Goal: Task Accomplishment & Management: Manage account settings

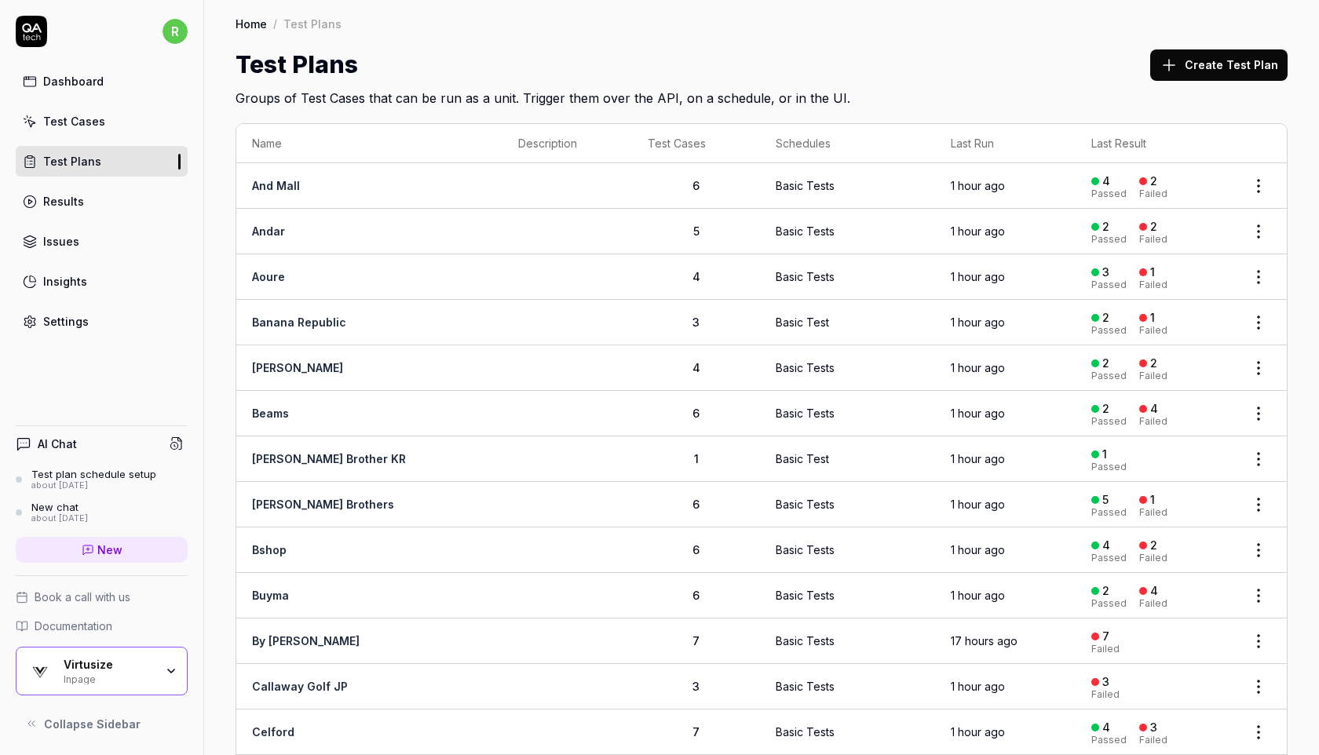
click at [685, 36] on div "Home / Test Plans Home / Test Plans Test Plans Create Test Plan Groups of Test …" at bounding box center [761, 54] width 1115 height 108
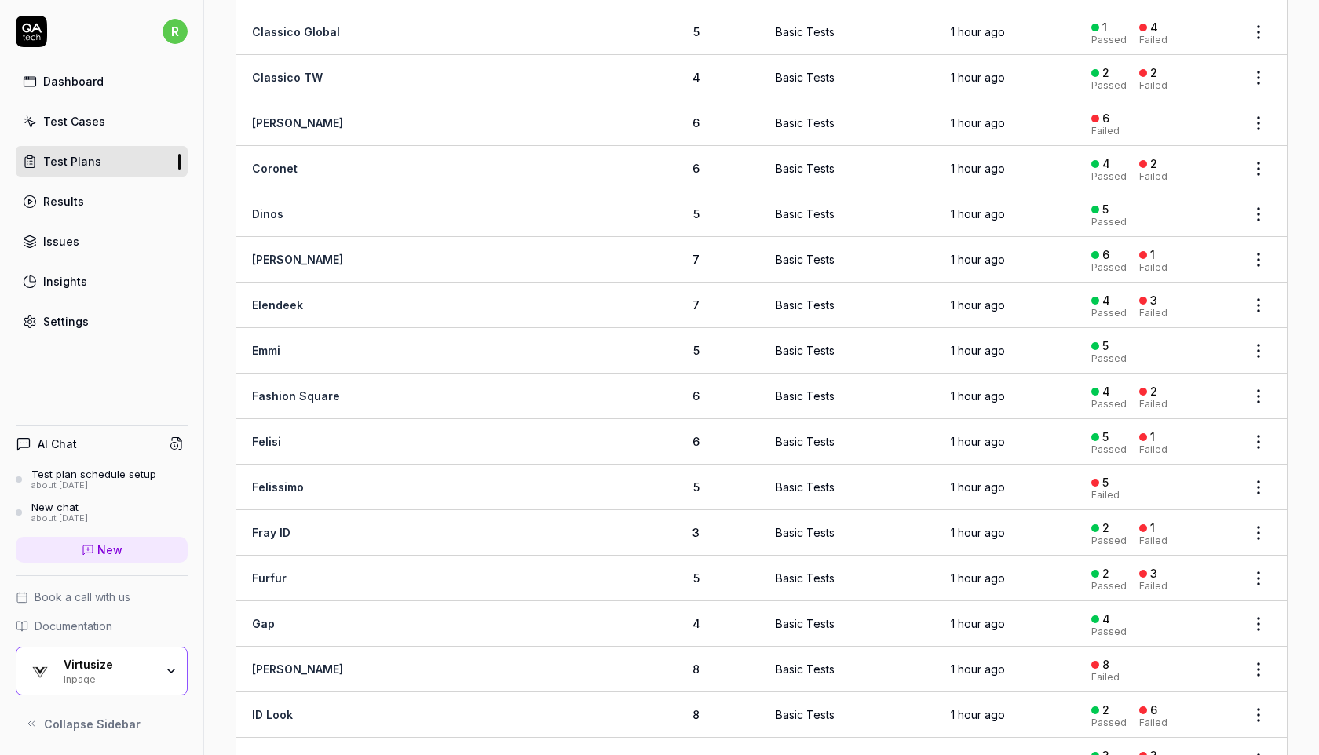
scroll to position [946, 0]
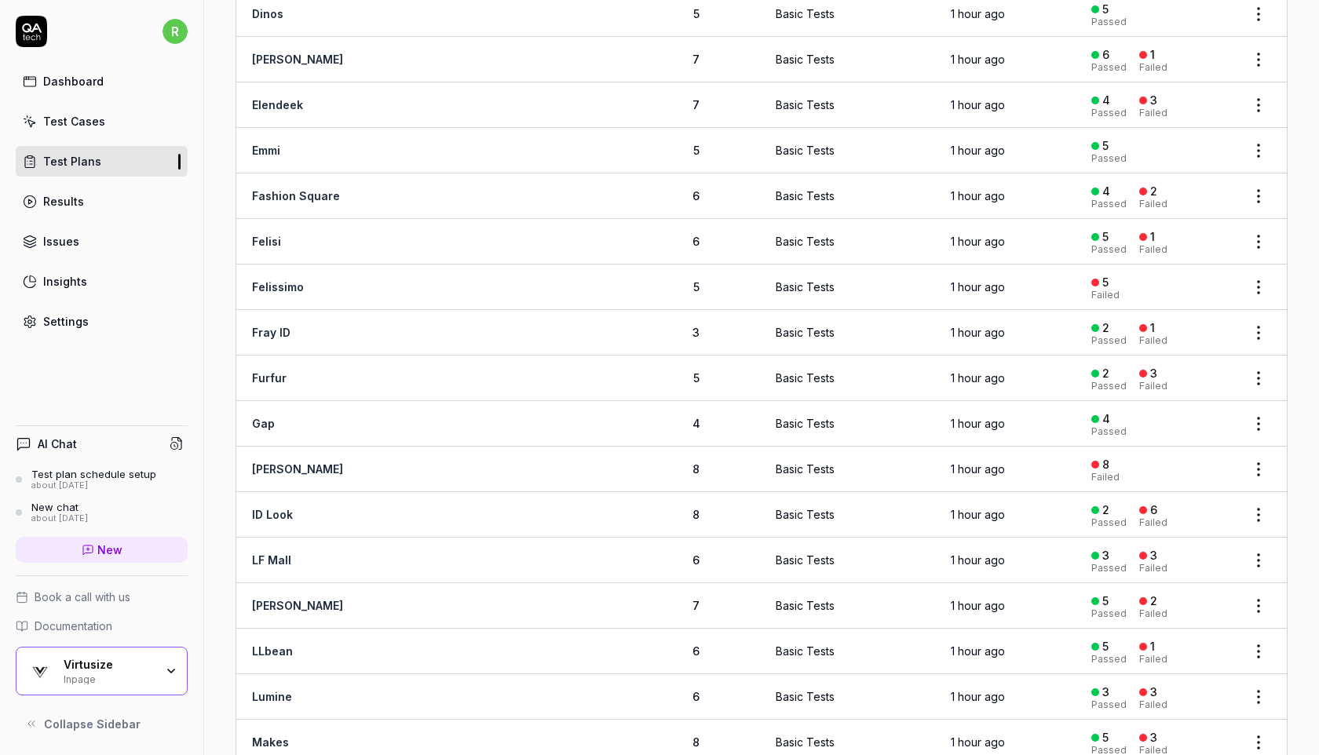
click at [104, 682] on div "Inpage" at bounding box center [109, 678] width 91 height 13
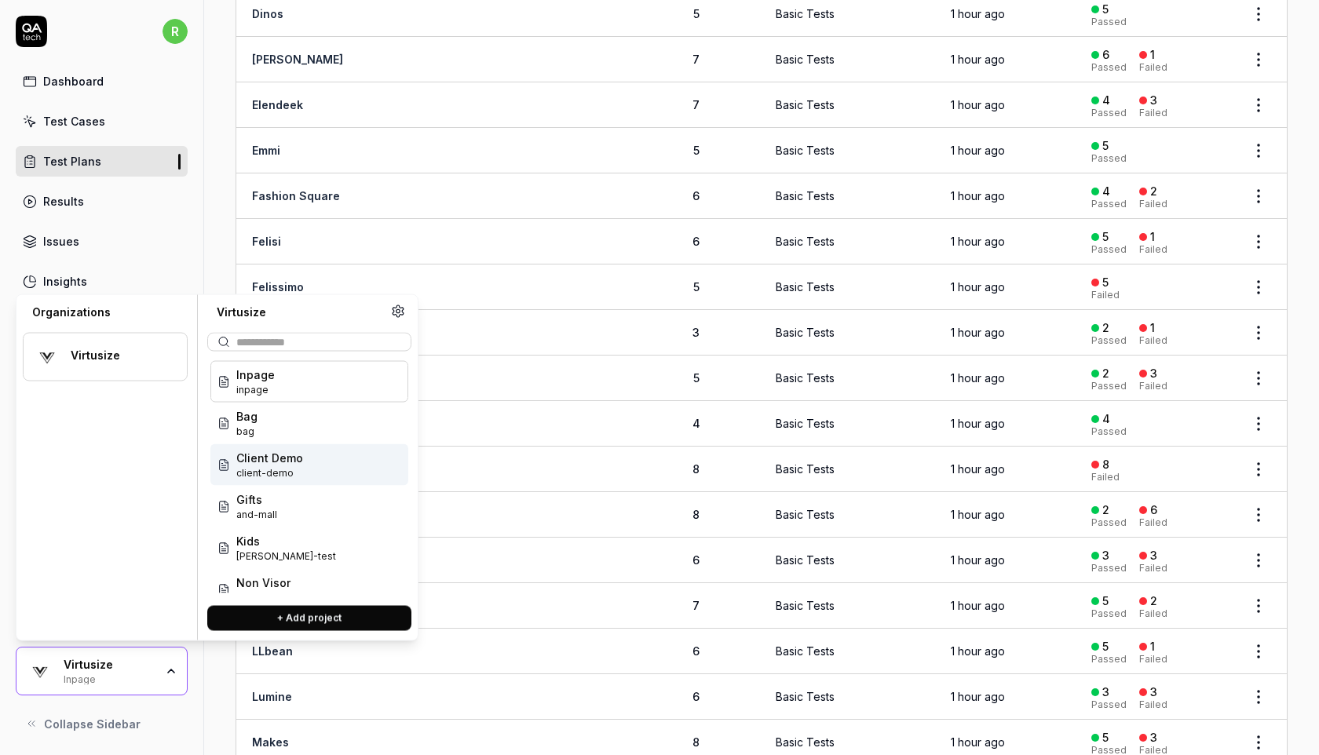
click at [181, 703] on div "AI Chat Test plan schedule setup about 2 months ago New chat about 2 months ago…" at bounding box center [101, 576] width 203 height 327
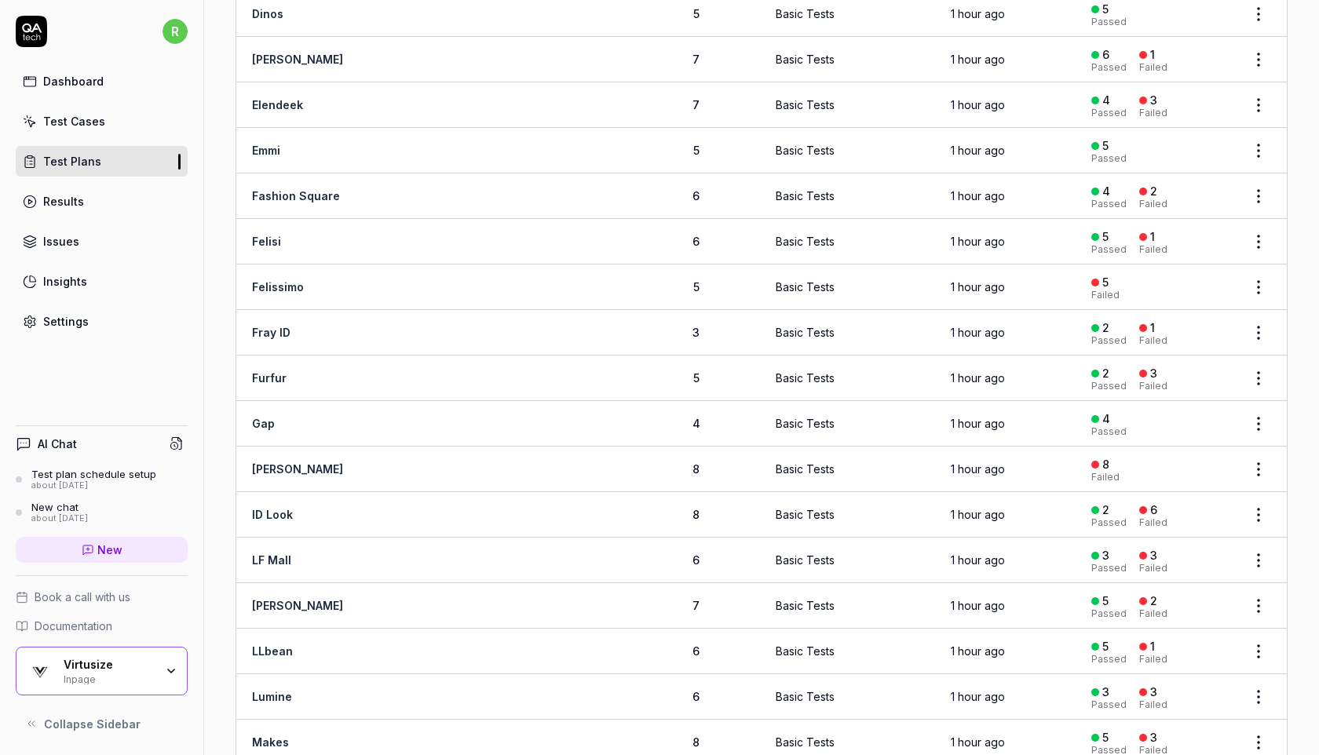
click at [159, 669] on div "Virtusize Inpage" at bounding box center [114, 671] width 101 height 27
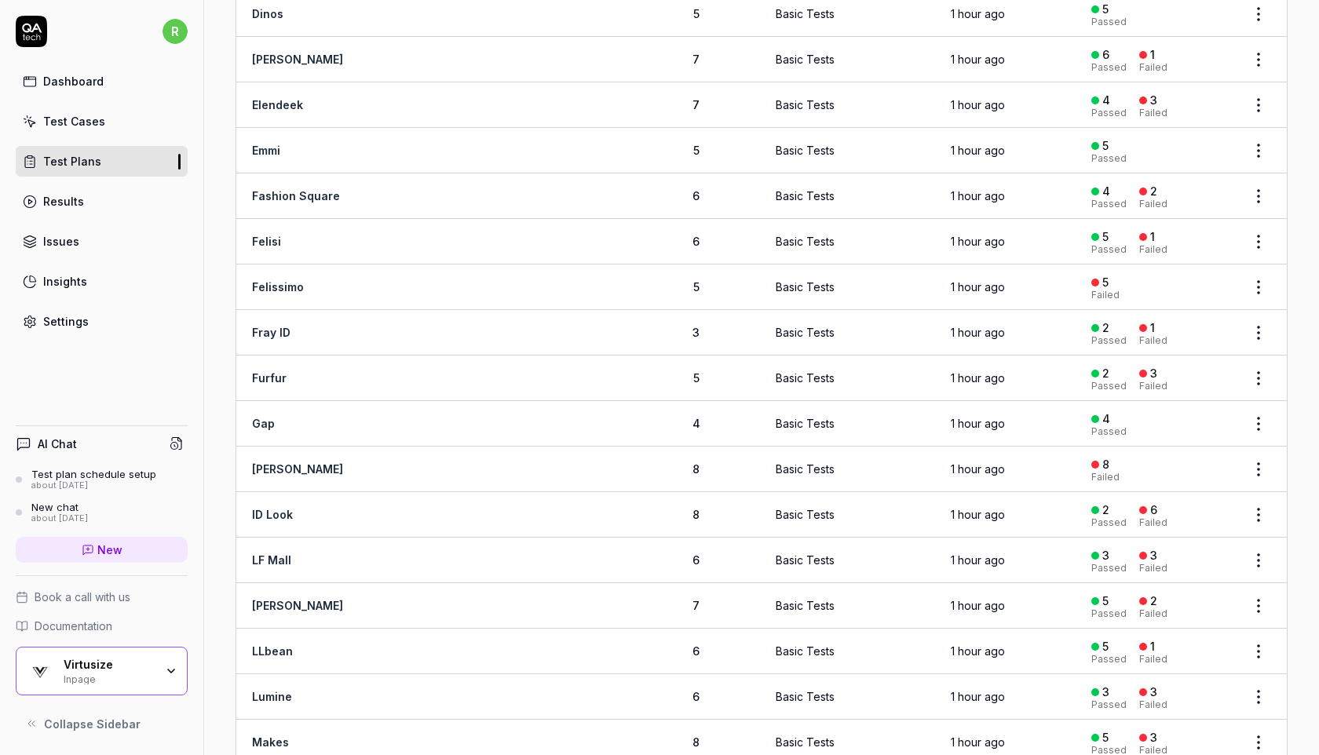
click at [93, 324] on link "Settings" at bounding box center [102, 321] width 172 height 31
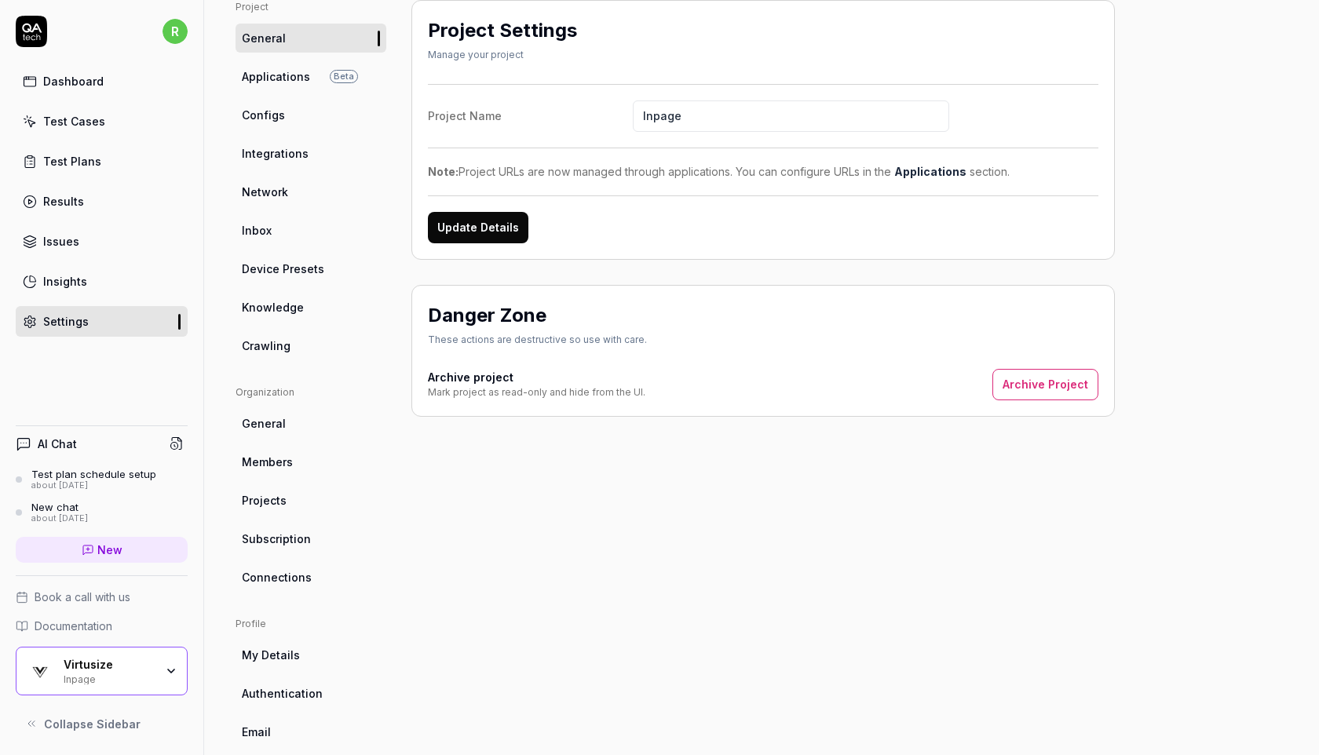
click at [296, 155] on span "Integrations" at bounding box center [275, 153] width 67 height 16
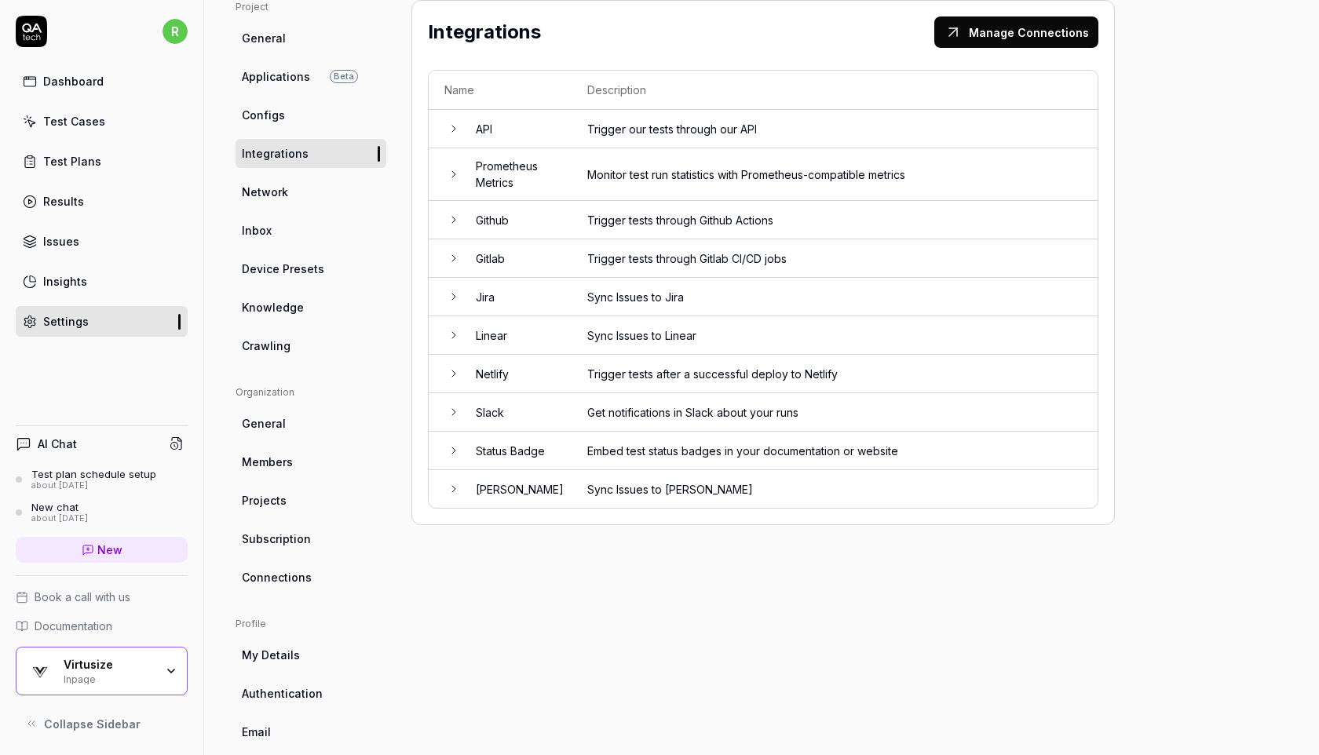
click at [367, 81] on link "Applications Beta" at bounding box center [311, 76] width 151 height 29
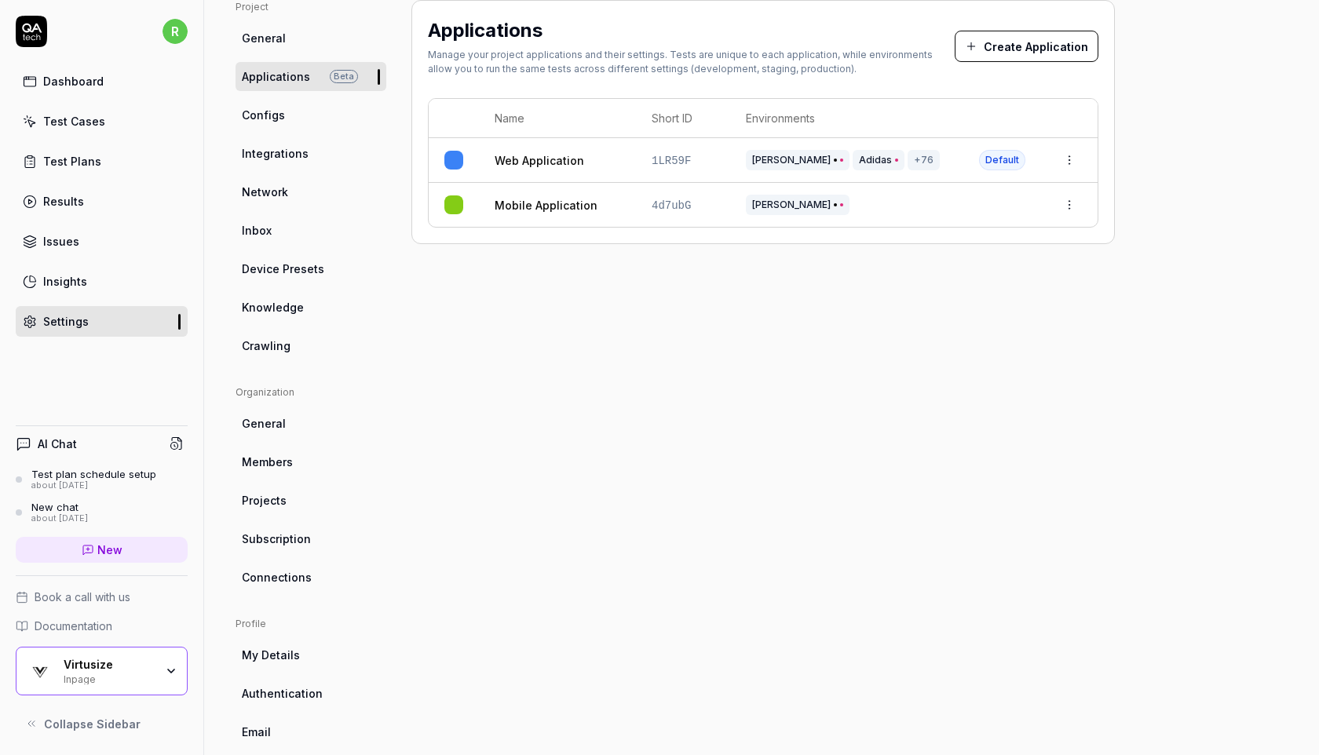
click at [1073, 155] on html "r Dashboard Test Cases Test Plans Results Issues Insights Settings AI Chat Test…" at bounding box center [659, 377] width 1319 height 755
click at [974, 259] on div "Edit" at bounding box center [998, 263] width 184 height 35
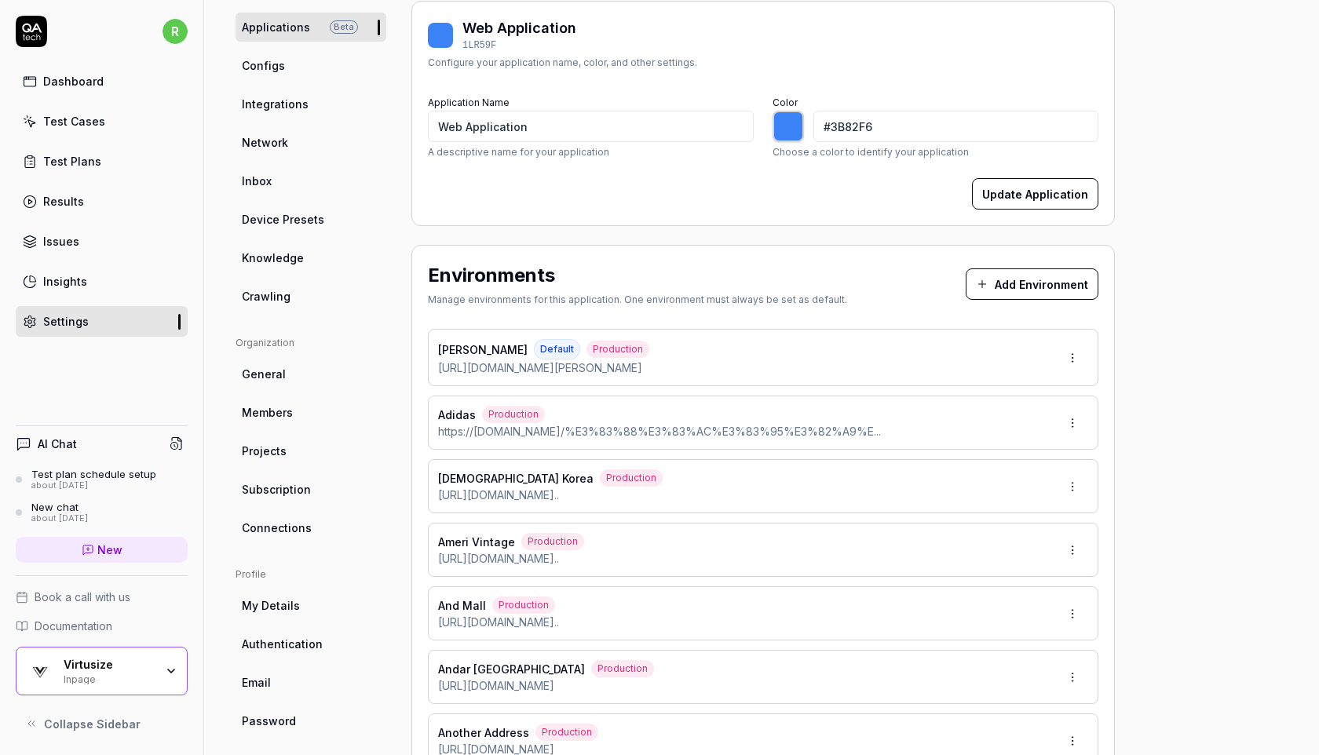
scroll to position [205, 0]
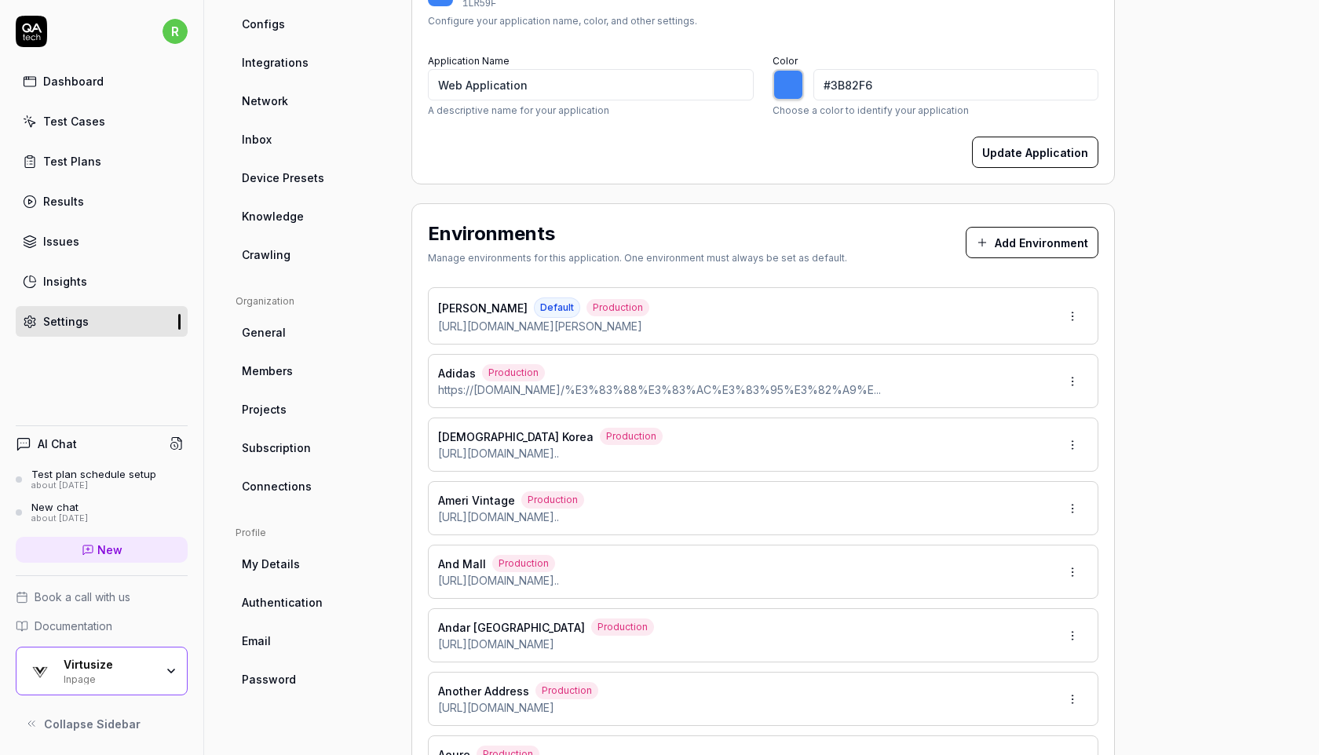
type input "*******"
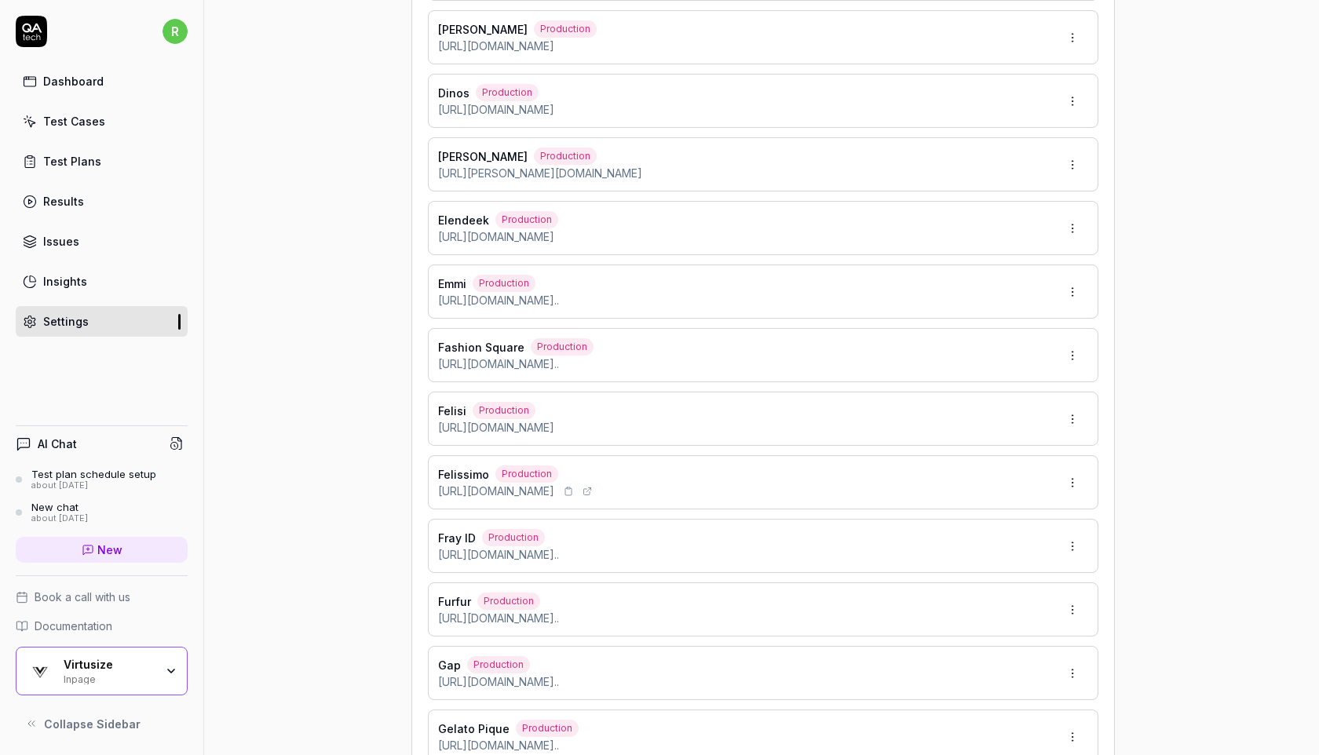
scroll to position [2050, 0]
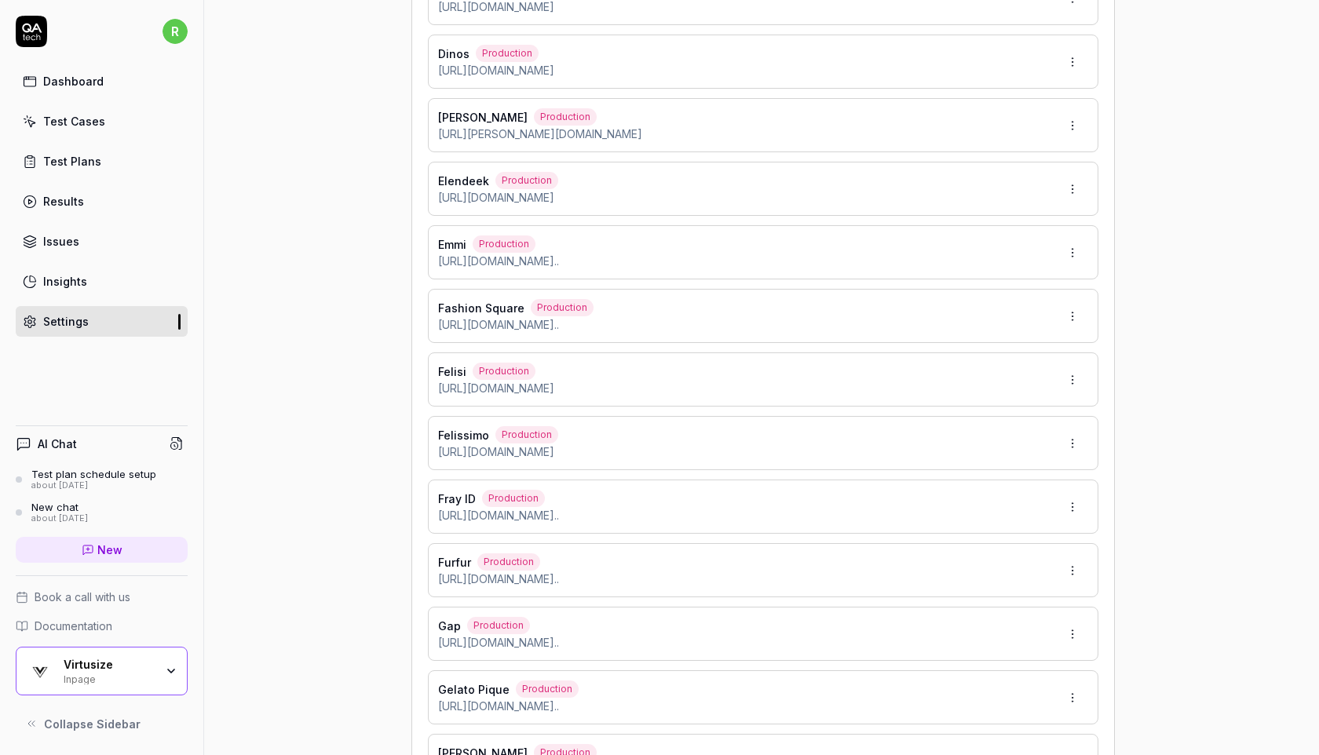
click at [1083, 435] on html "r Dashboard Test Cases Test Plans Results Issues Insights Settings AI Chat Test…" at bounding box center [659, 377] width 1319 height 755
click at [1007, 517] on span "Edit" at bounding box center [999, 514] width 20 height 16
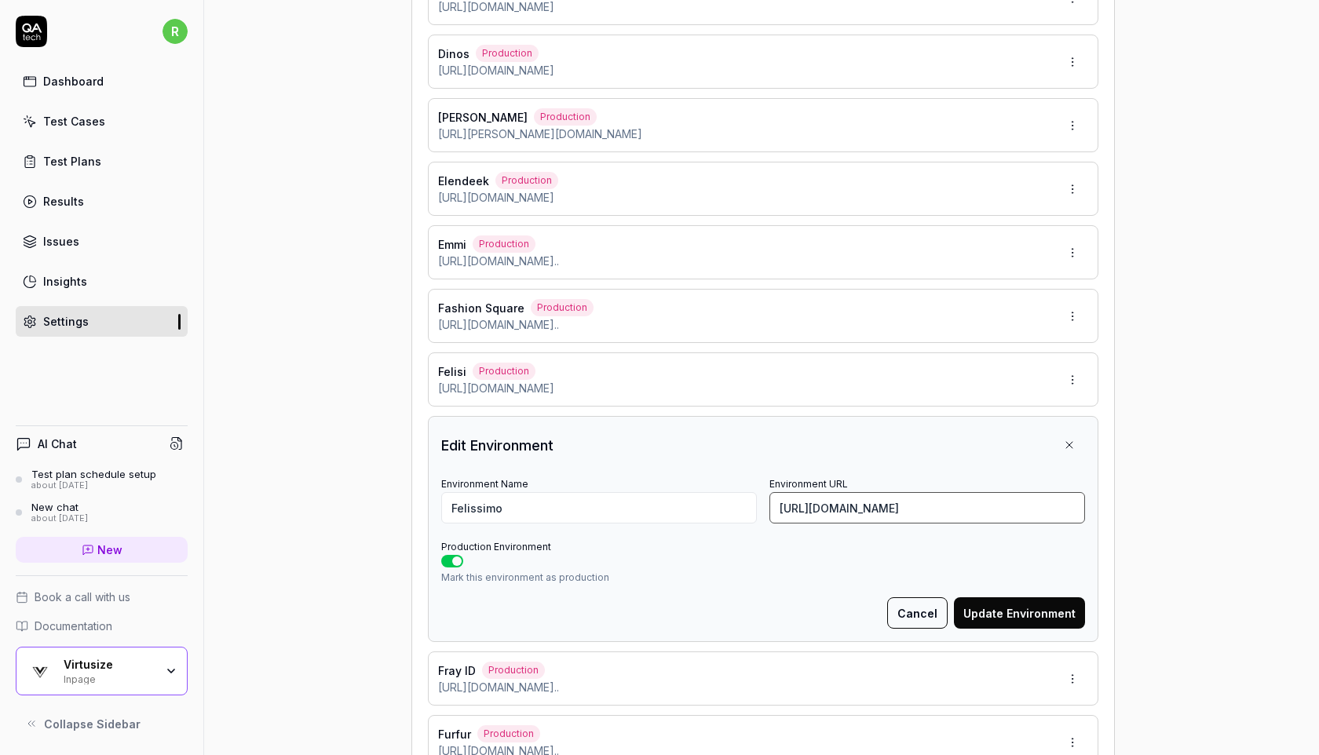
click at [948, 514] on input "https://www.felissimo.co.jp/sunnyclouds/707525.html?vf=01" at bounding box center [927, 507] width 316 height 31
paste input "iedit/277862_4L.html"
type input "https://www.felissimo.co.jp/iedit/277862_4L.html"
click at [1013, 612] on button "Update Environment" at bounding box center [1019, 612] width 131 height 31
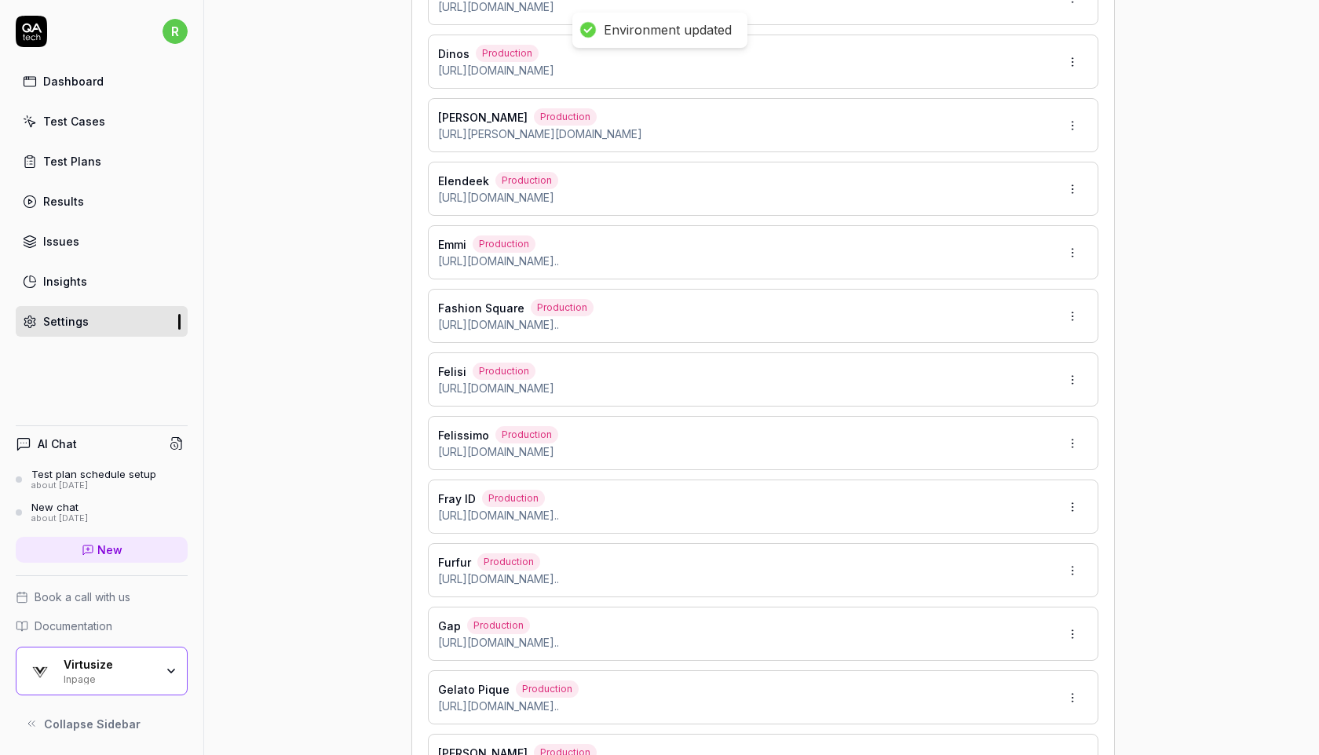
type input "*******"
click at [105, 87] on link "Dashboard" at bounding box center [102, 81] width 172 height 31
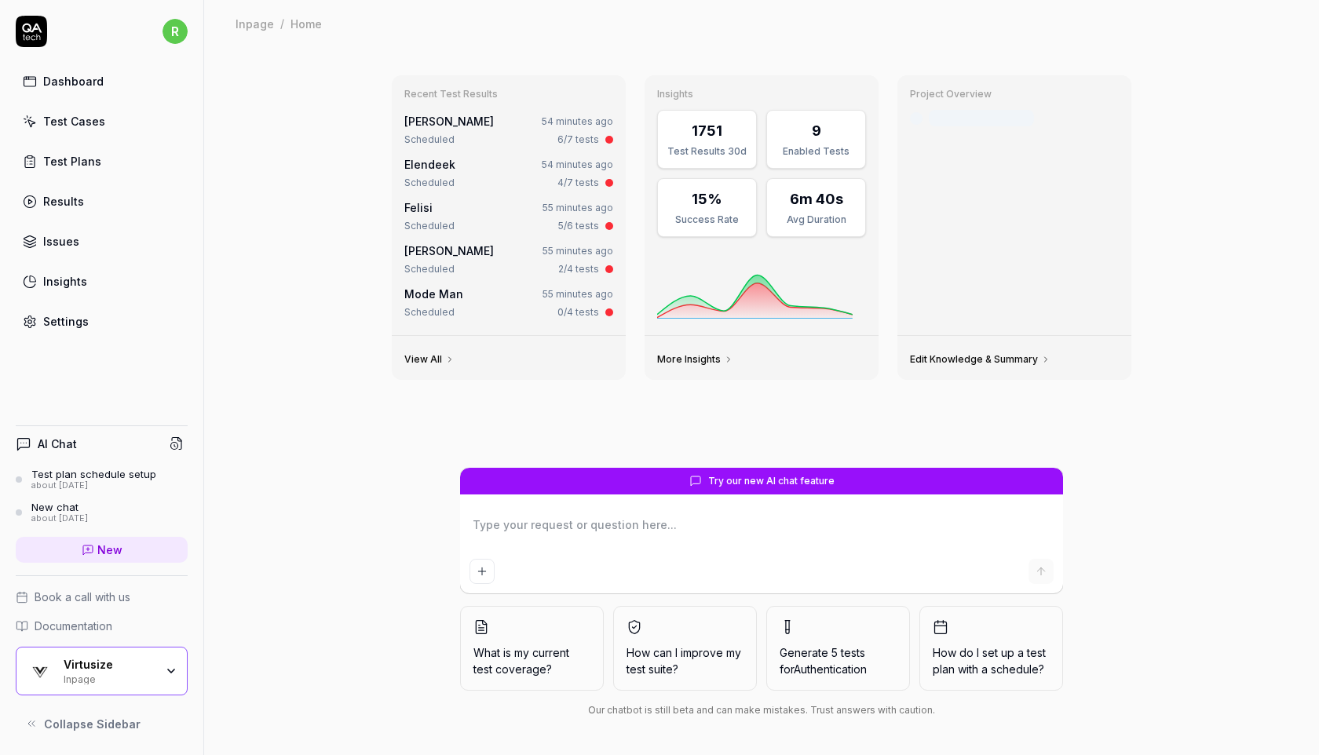
click at [97, 118] on div "Test Cases" at bounding box center [74, 121] width 62 height 16
type textarea "*"
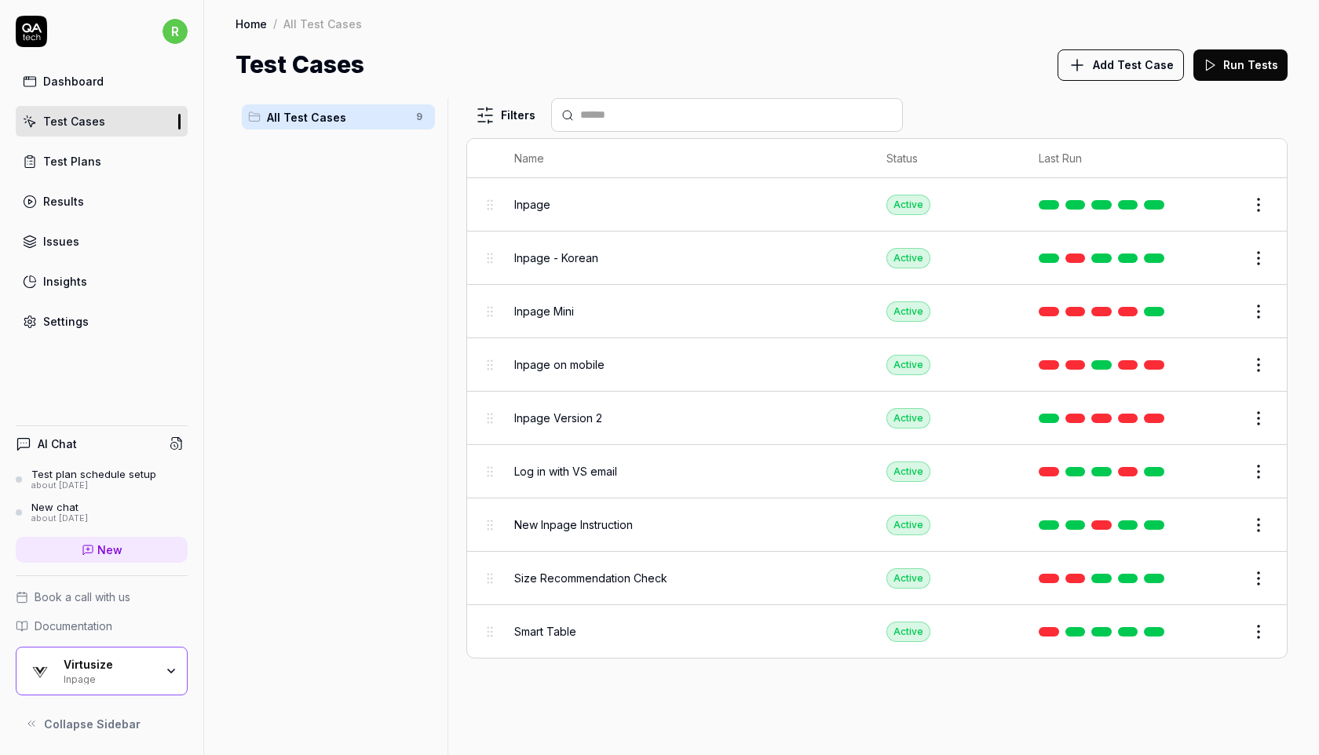
click at [124, 164] on link "Test Plans" at bounding box center [102, 161] width 172 height 31
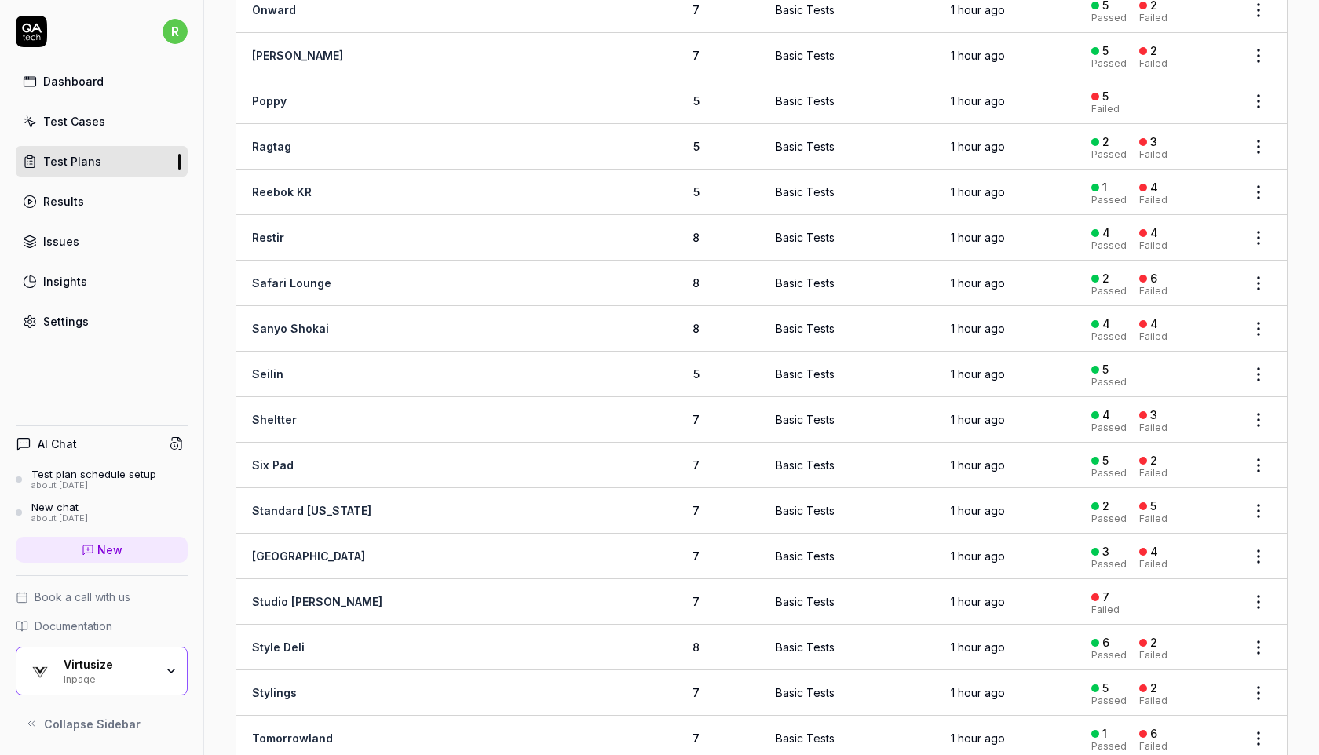
scroll to position [1825, 0]
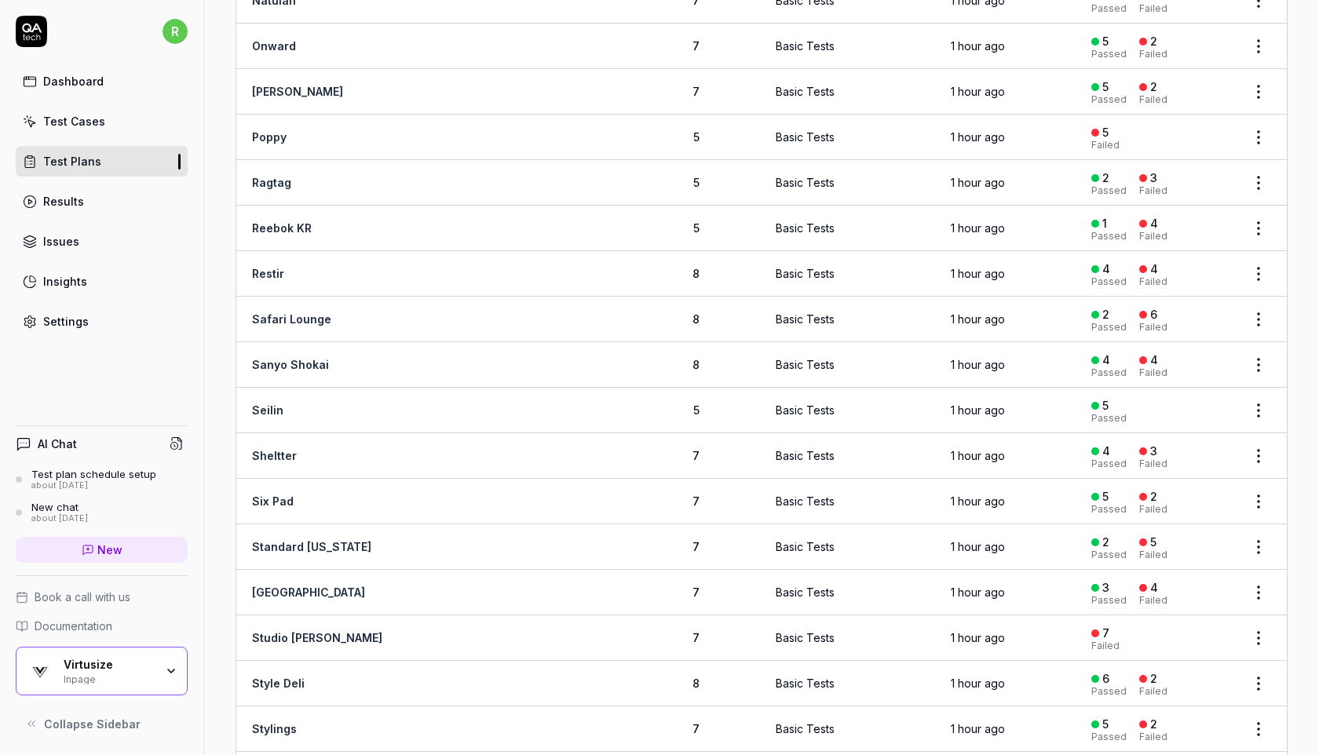
click at [92, 323] on link "Settings" at bounding box center [102, 321] width 172 height 31
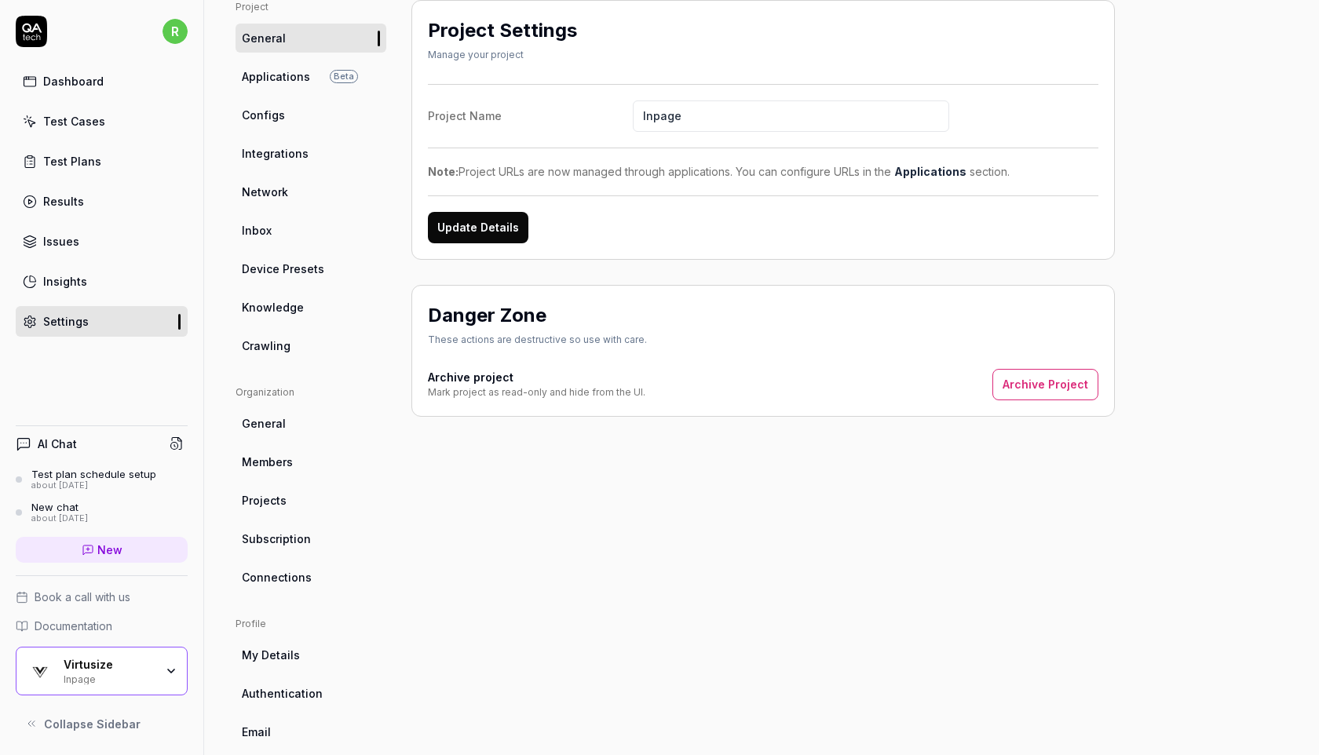
click at [312, 82] on link "Applications Beta" at bounding box center [311, 76] width 151 height 29
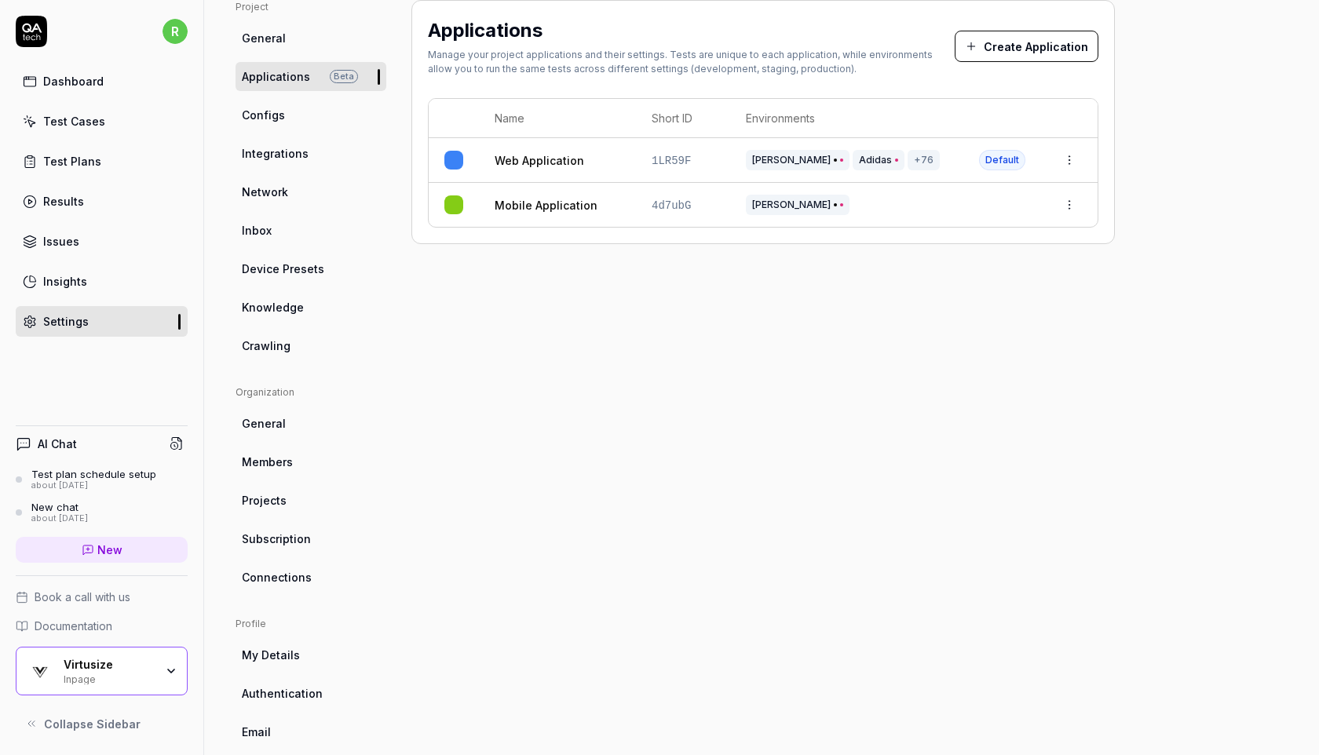
click at [1072, 159] on html "r Dashboard Test Cases Test Plans Results Issues Insights Settings AI Chat Test…" at bounding box center [659, 377] width 1319 height 755
click at [962, 265] on div "Edit" at bounding box center [998, 263] width 184 height 35
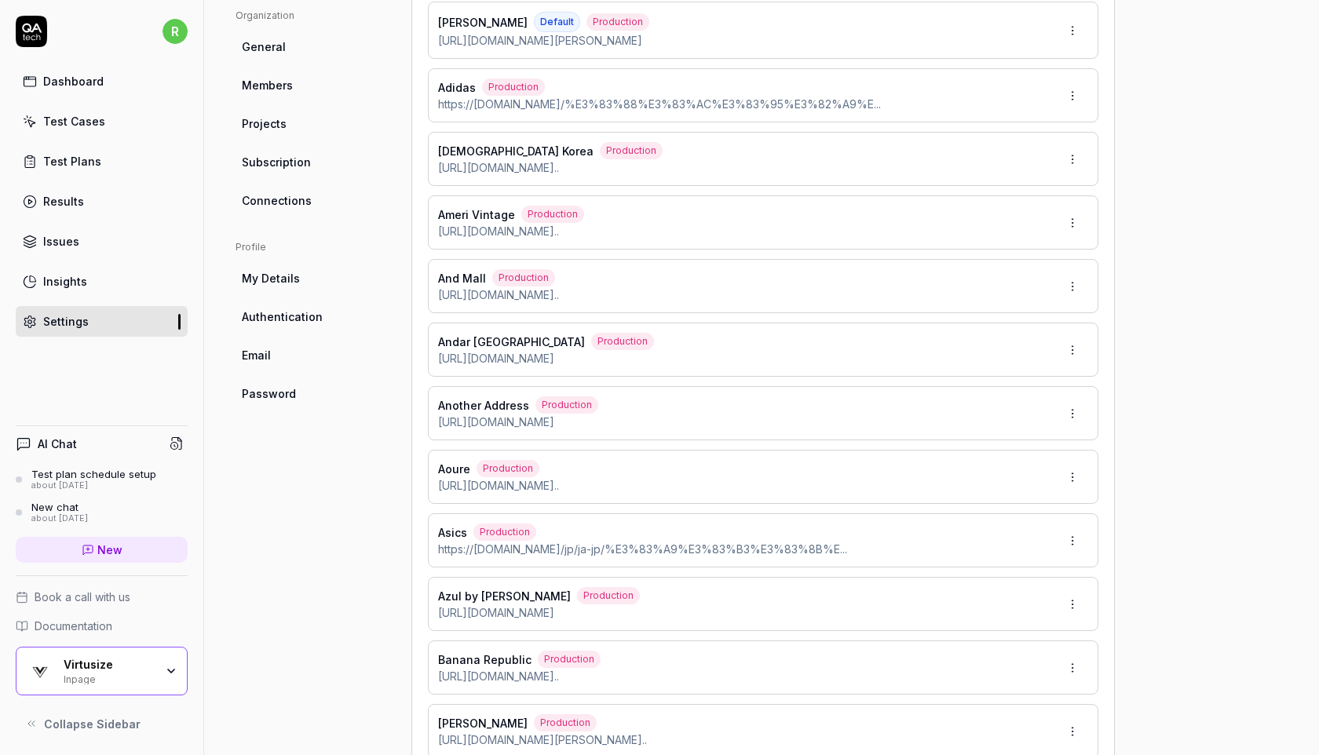
scroll to position [3505, 0]
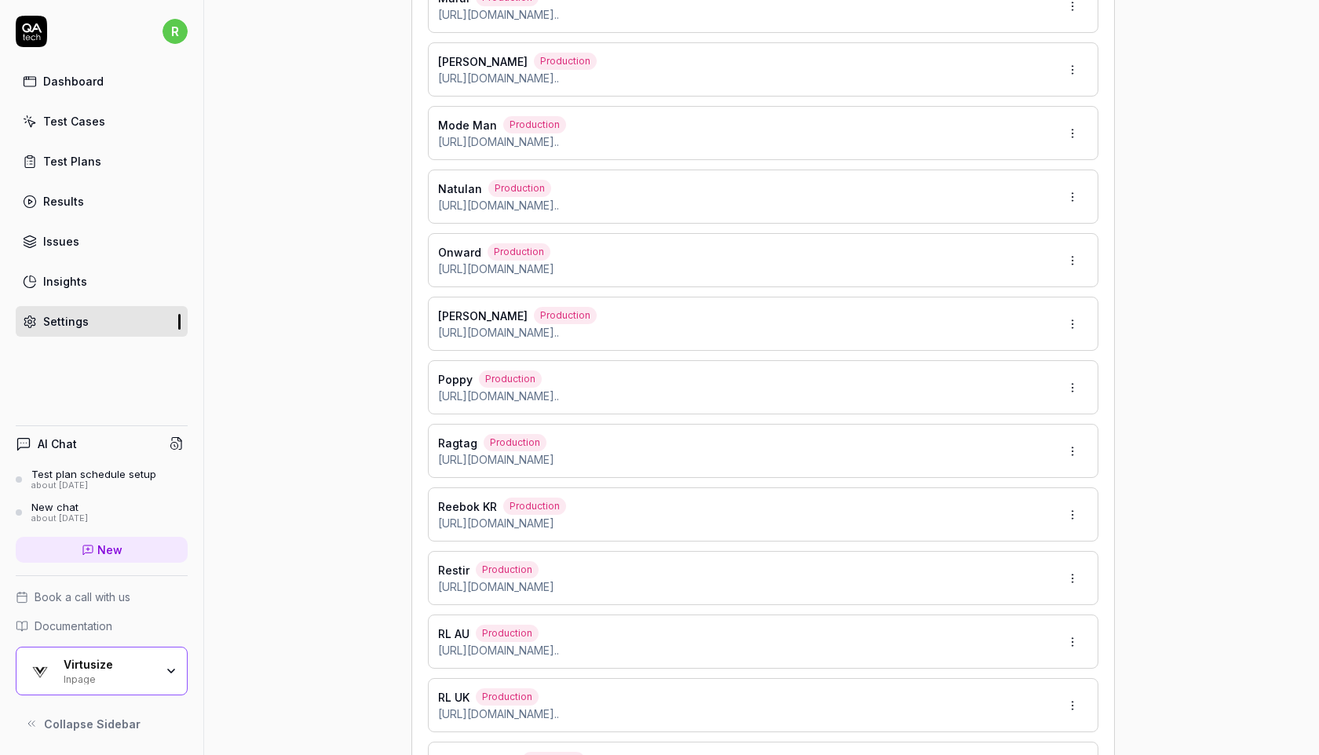
click at [1072, 386] on html "r Dashboard Test Cases Test Plans Results Issues Insights Settings AI Chat Test…" at bounding box center [659, 377] width 1319 height 755
click at [1009, 458] on div "Edit" at bounding box center [1023, 458] width 124 height 35
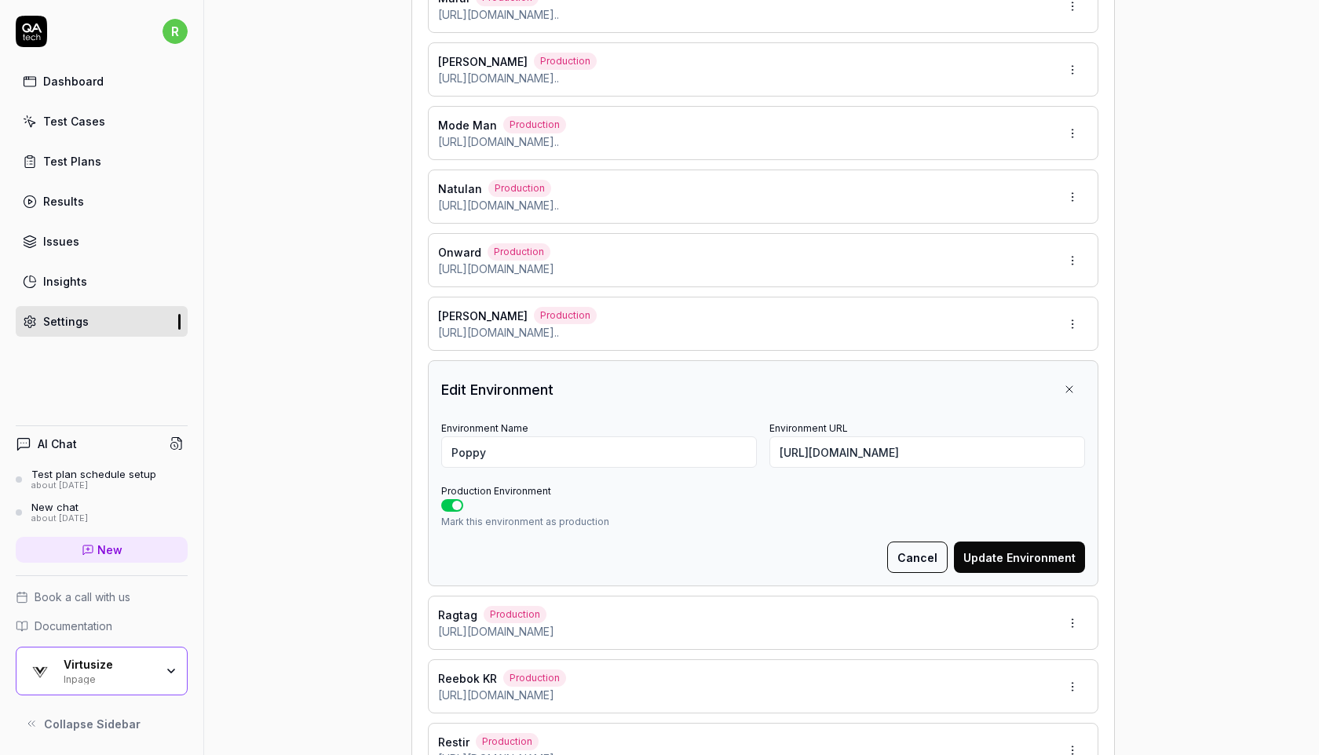
type input "*******"
click at [882, 448] on input "https://poppy-tokyo.com/products/poppy-print-long-t-shirt-pink" at bounding box center [927, 452] width 316 height 31
paste input "en/products/tiered-dot-skirt?_pos=2&_sid=53e21e947&_ss=r"
click at [858, 452] on input "https://poppy-tokyo.com/en/products/tiered-dot-skirt?_pos=2&_sid=53e21e947&_ss=r" at bounding box center [927, 452] width 316 height 31
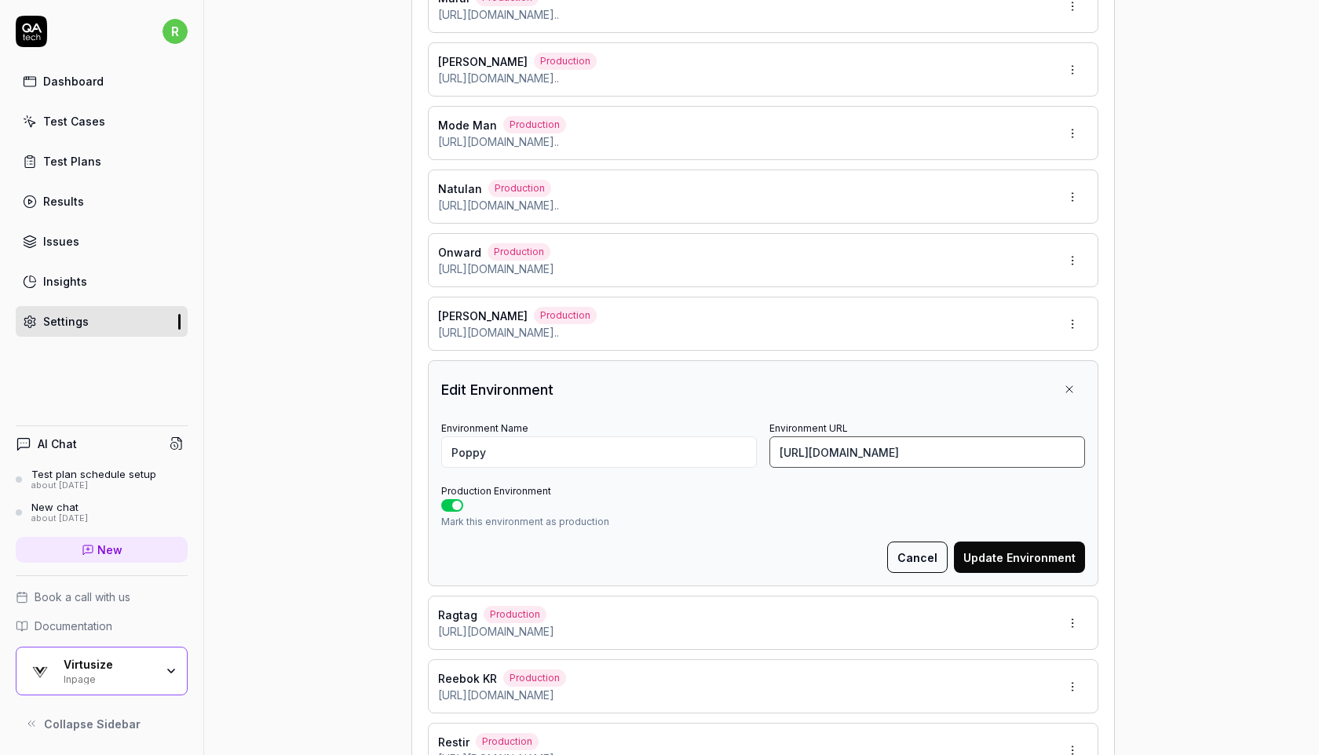
type input "https://poppy-tokyo.com/en/products/tiered-dot-skirt?_pos=2&_sid=53e21e947&_ss=r"
click at [988, 559] on button "Update Environment" at bounding box center [1019, 557] width 131 height 31
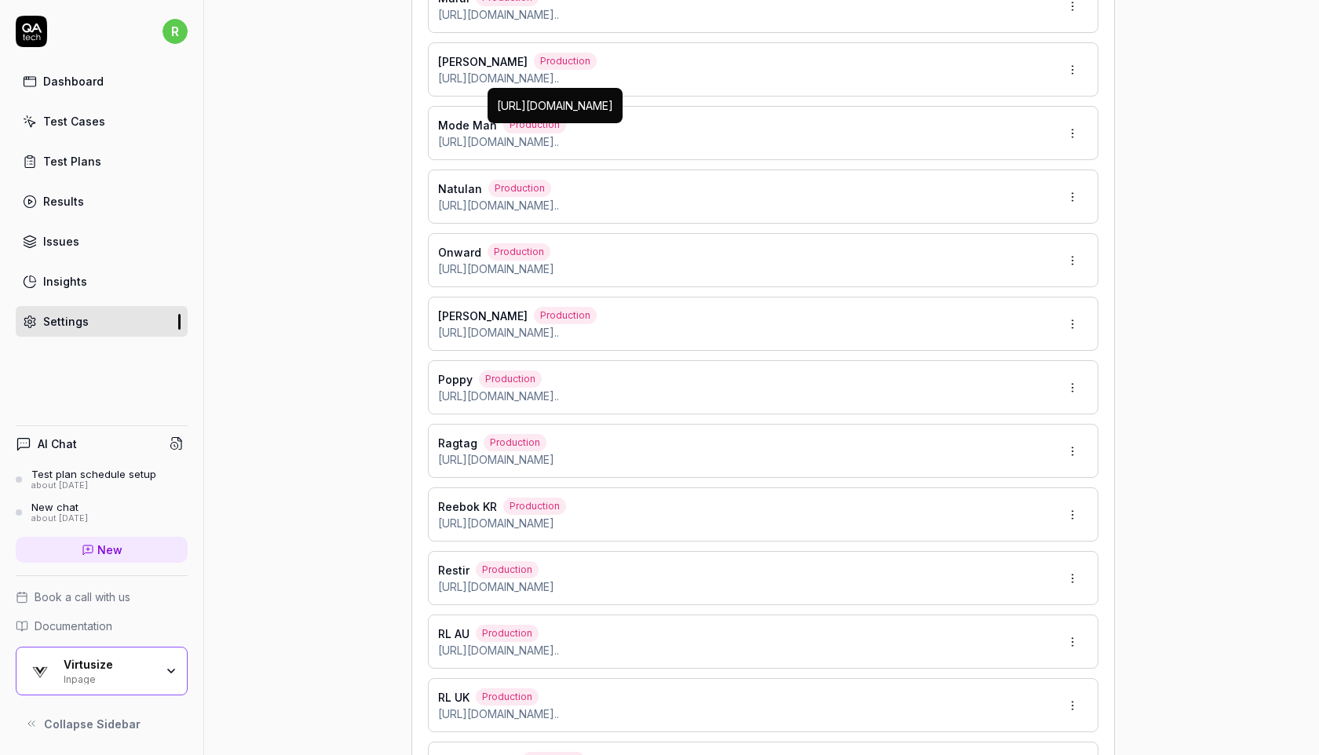
type input "*******"
click at [76, 159] on div "Test Plans" at bounding box center [72, 161] width 58 height 16
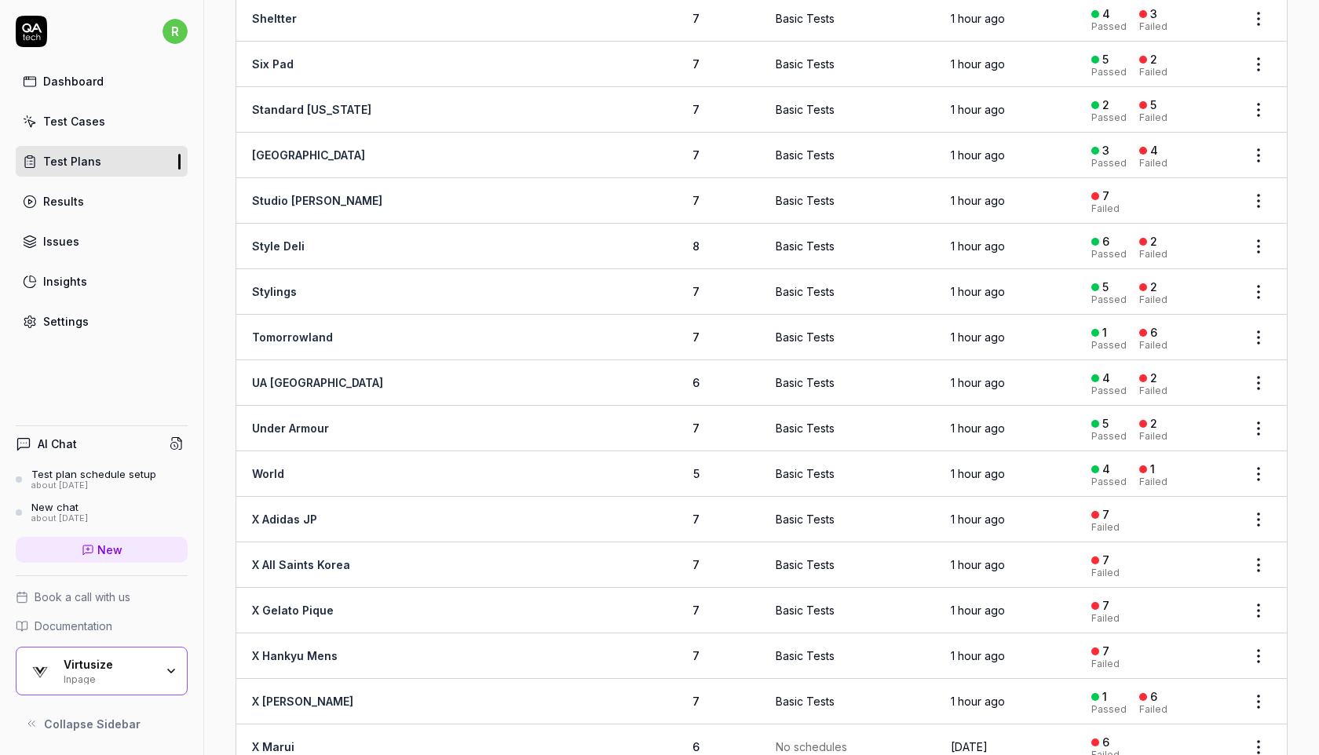
scroll to position [2129, 0]
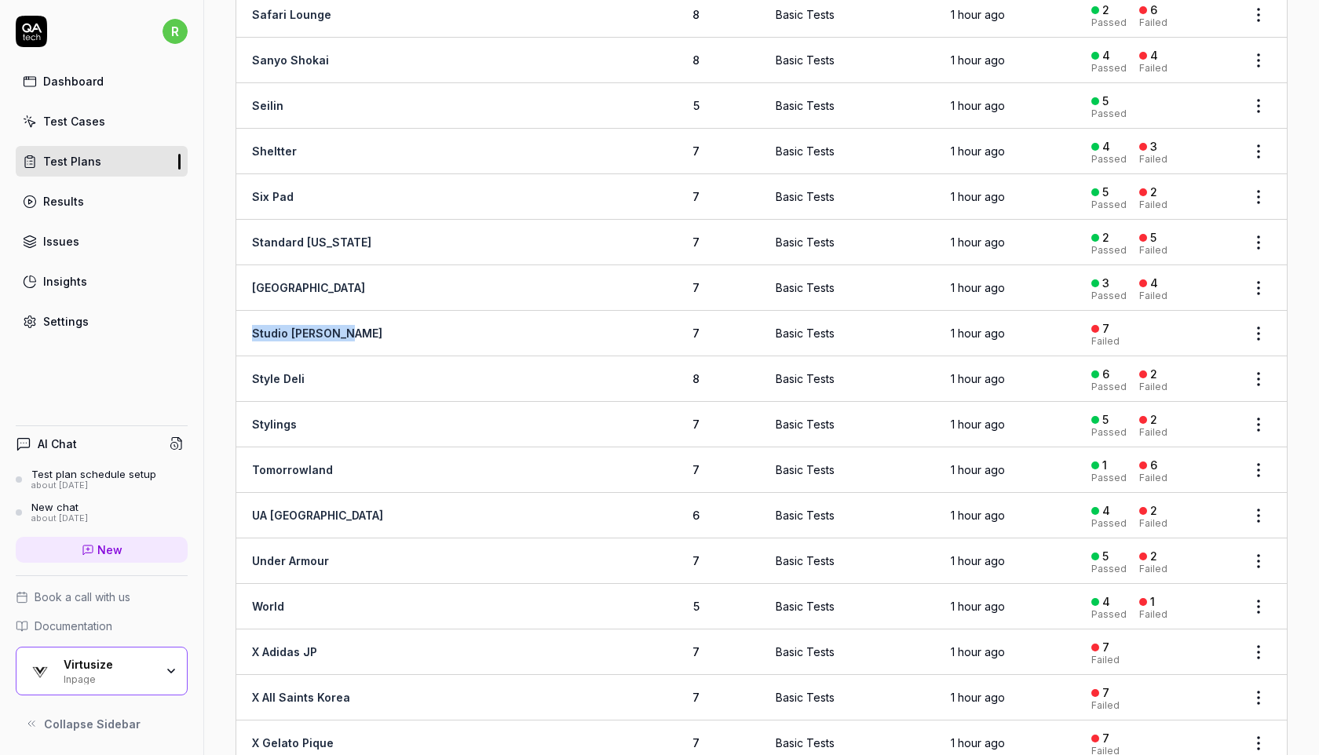
click at [92, 663] on div "Virtusize" at bounding box center [109, 665] width 91 height 14
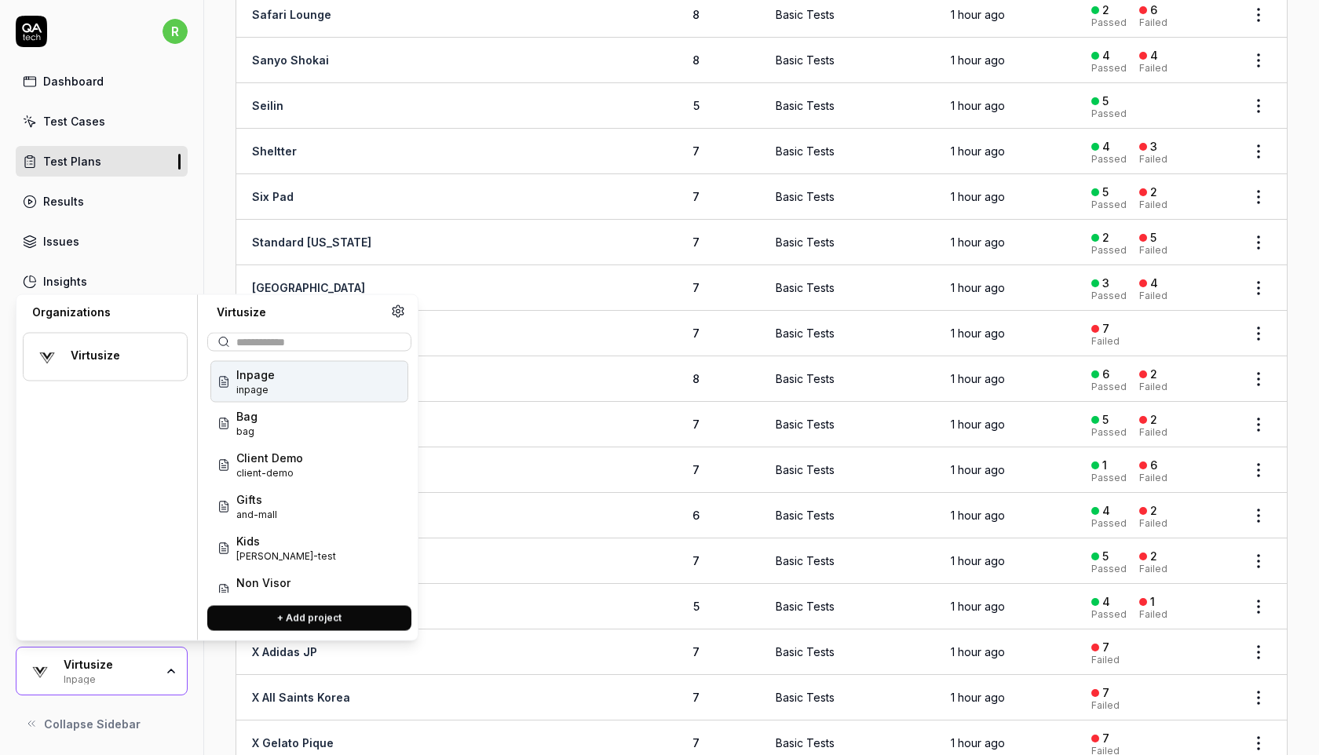
click at [173, 247] on link "Issues" at bounding box center [102, 241] width 172 height 31
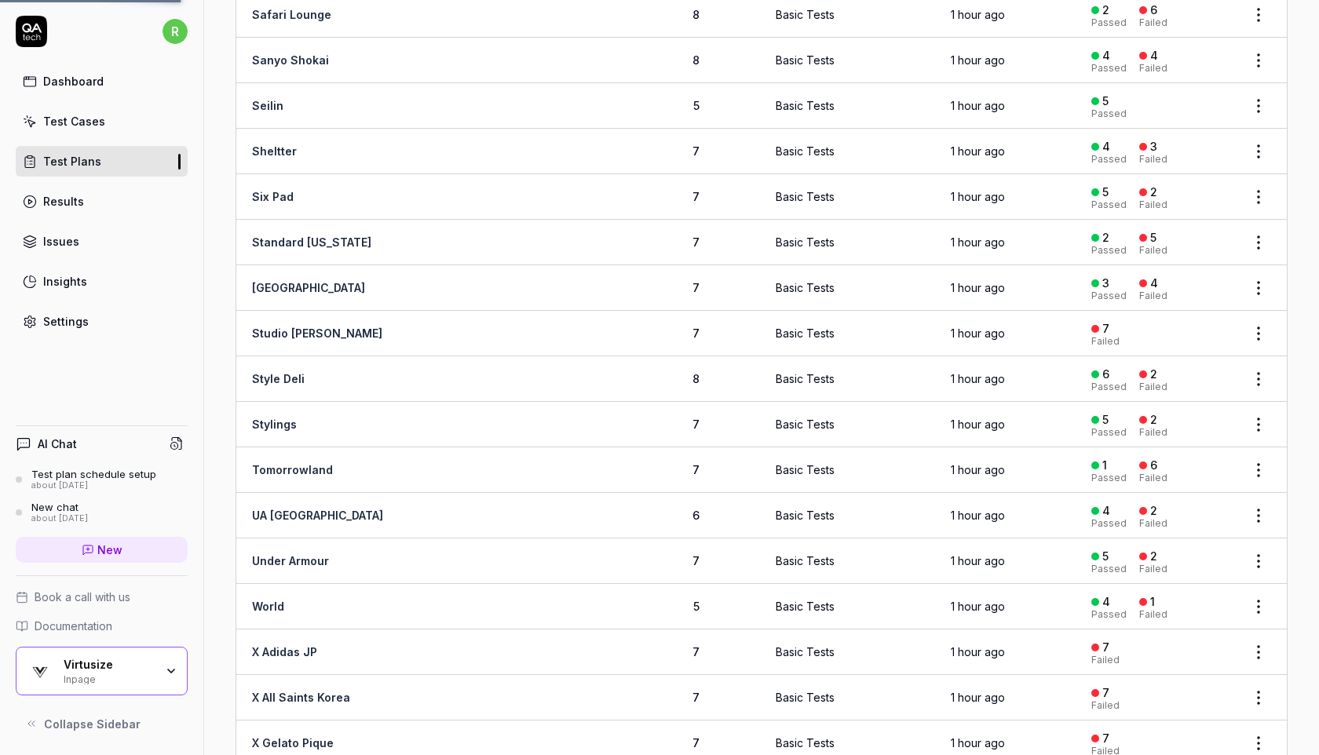
click at [105, 328] on link "Settings" at bounding box center [102, 321] width 172 height 31
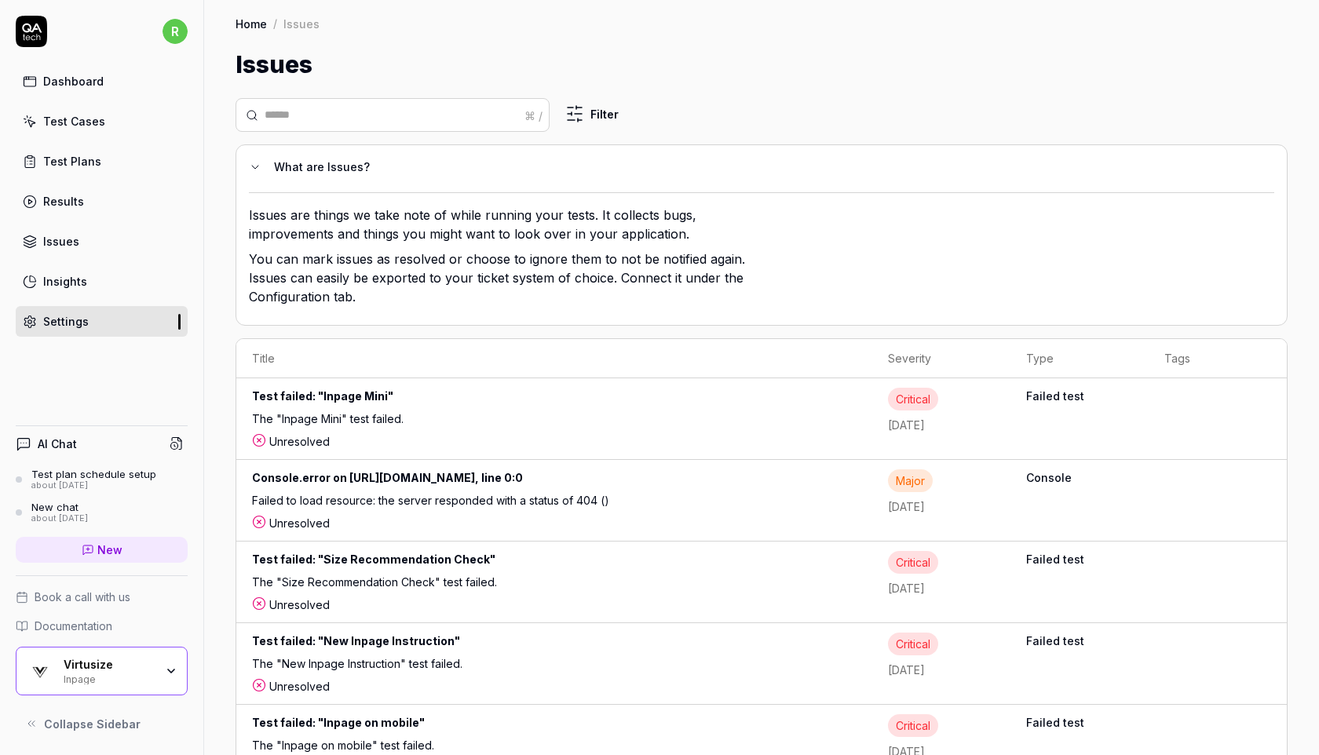
click at [98, 321] on link "Settings" at bounding box center [102, 321] width 172 height 31
click at [146, 163] on link "Test Plans" at bounding box center [102, 161] width 172 height 31
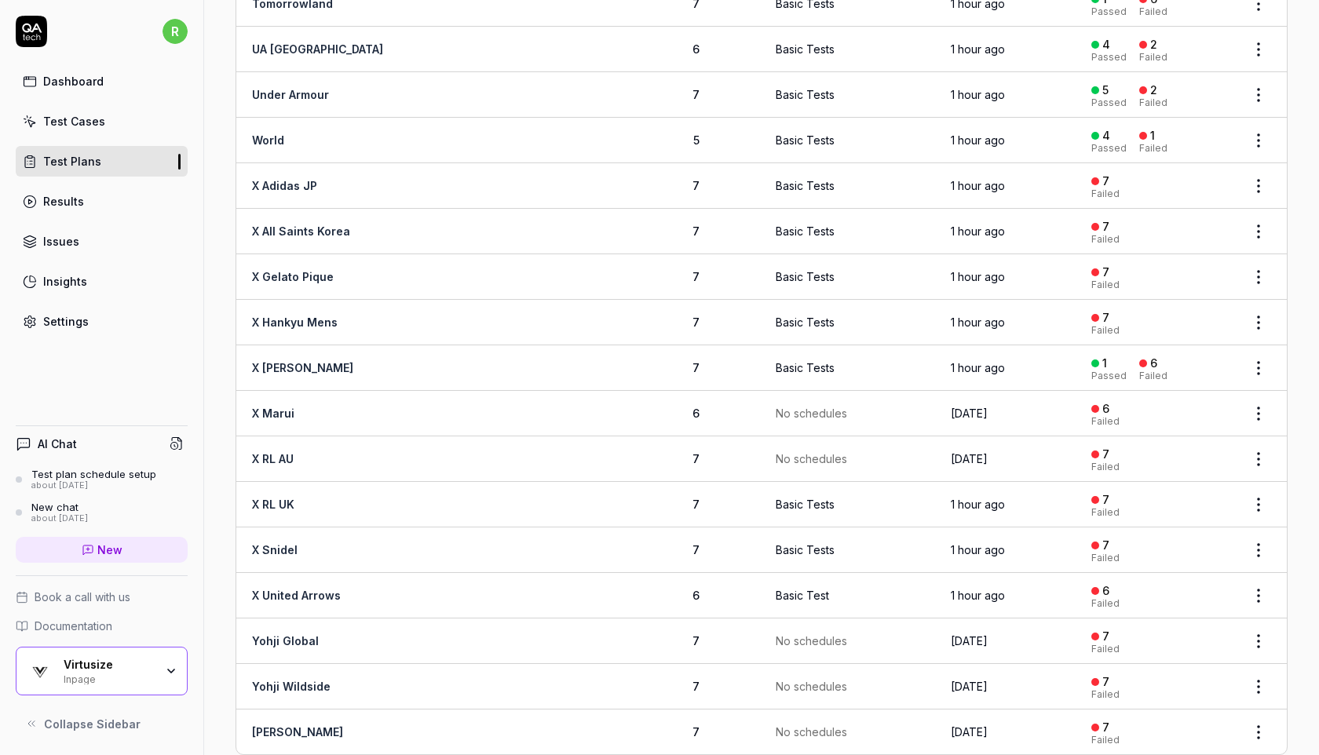
scroll to position [2599, 0]
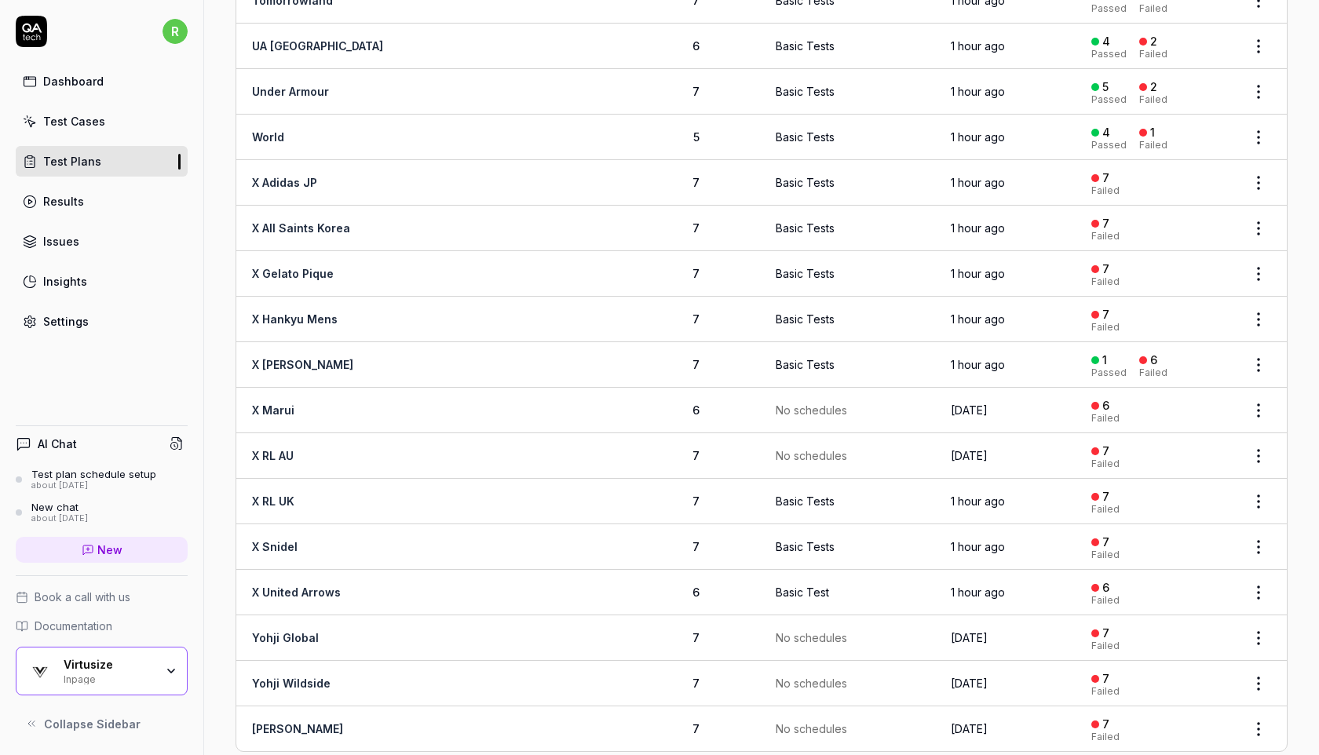
click at [1259, 617] on html "r Dashboard Test Cases Test Plans Results Issues Insights Settings AI Chat Test…" at bounding box center [659, 377] width 1319 height 755
click at [1224, 473] on div "Run Tests" at bounding box center [1193, 476] width 149 height 35
click at [1255, 658] on html "r Dashboard Test Cases Test Plans Results Issues Insights Settings AI Chat Test…" at bounding box center [659, 377] width 1319 height 755
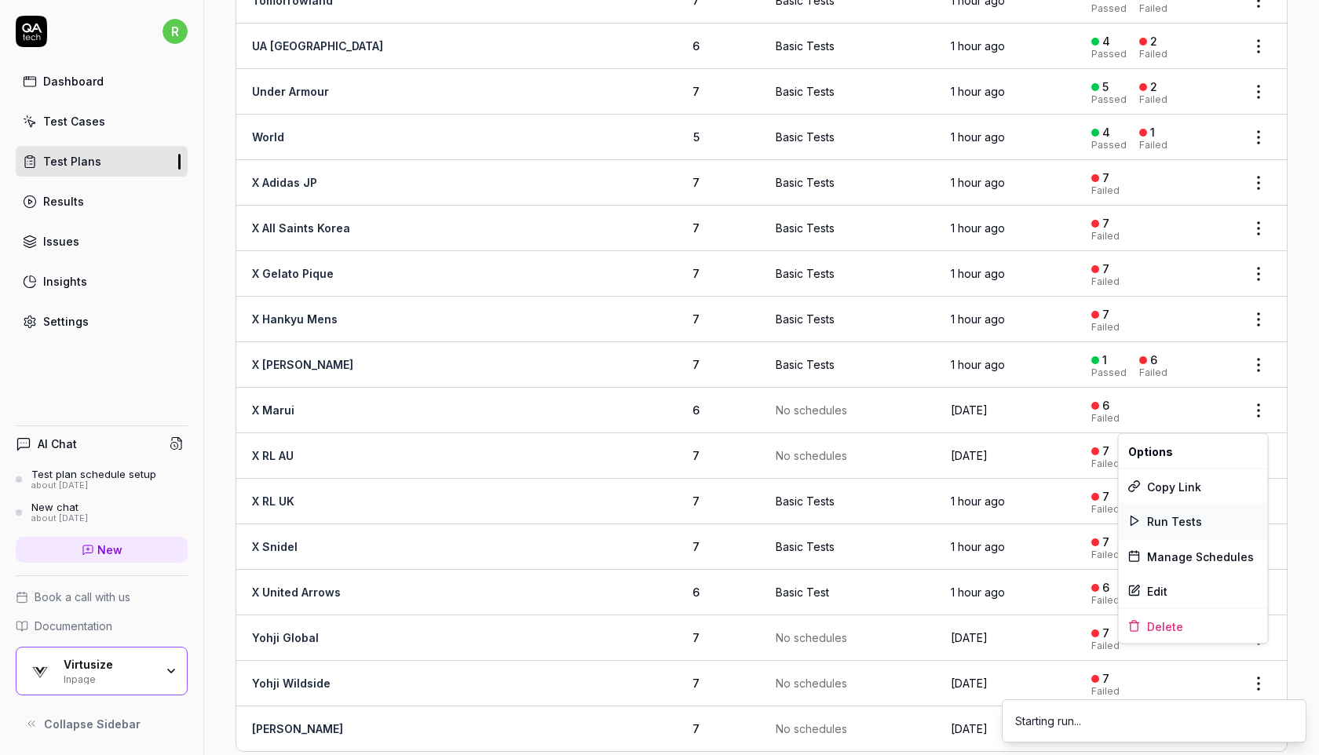
click at [1207, 520] on div "Run Tests" at bounding box center [1193, 521] width 149 height 35
click at [1258, 691] on ol "Starting run..." at bounding box center [1154, 721] width 330 height 68
click at [1259, 695] on ol "Starting run..." at bounding box center [1154, 721] width 330 height 68
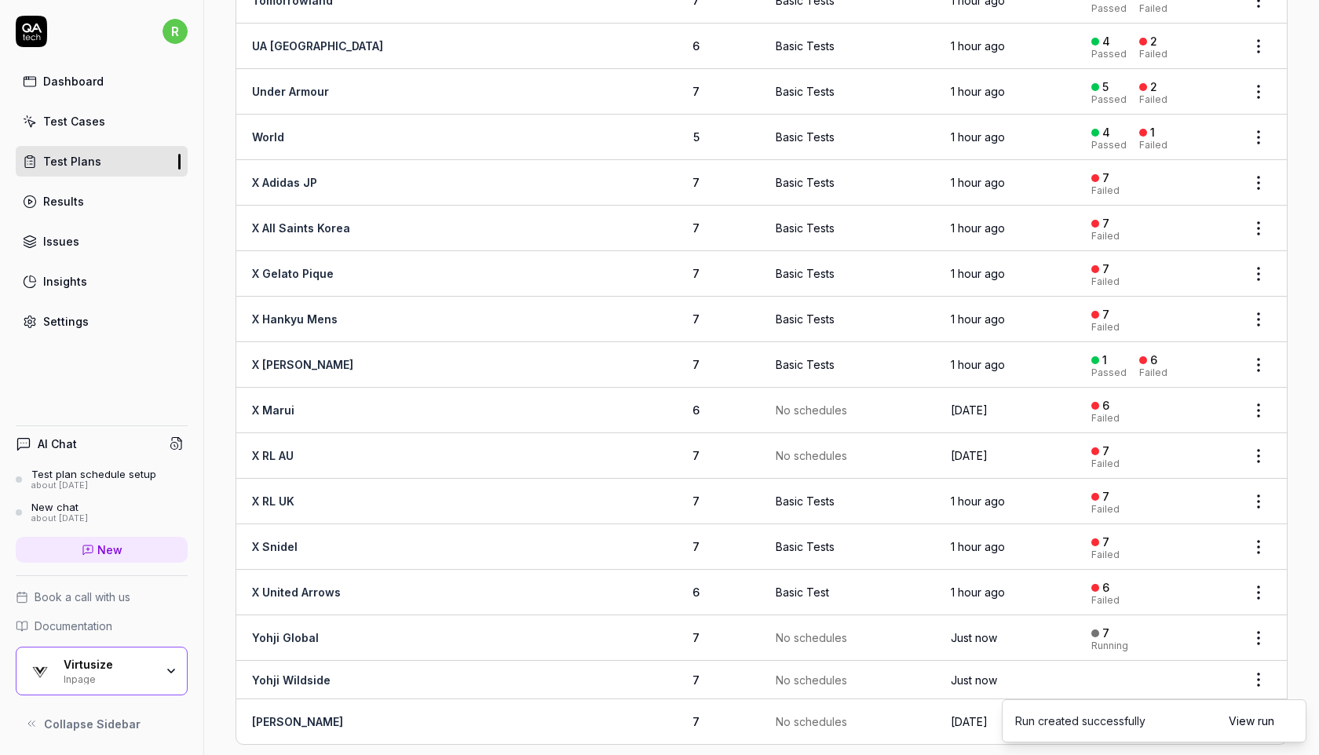
scroll to position [2592, 0]
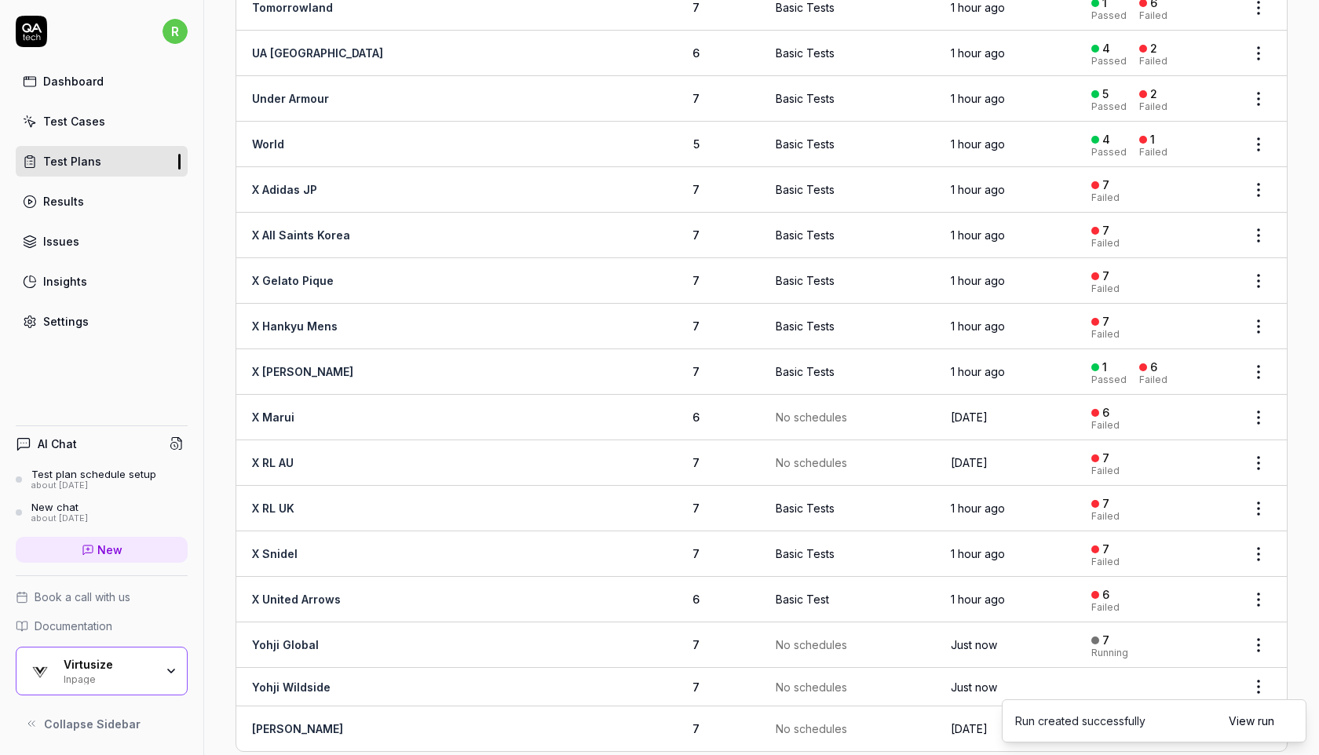
click at [1261, 695] on ol "Run created successfully View run" at bounding box center [1154, 721] width 330 height 68
click at [1298, 723] on icon "Notifications (F8)" at bounding box center [1293, 721] width 13 height 13
click at [1260, 699] on html "r Dashboard Test Cases Test Plans Results Issues Insights Settings AI Chat Test…" at bounding box center [659, 377] width 1319 height 755
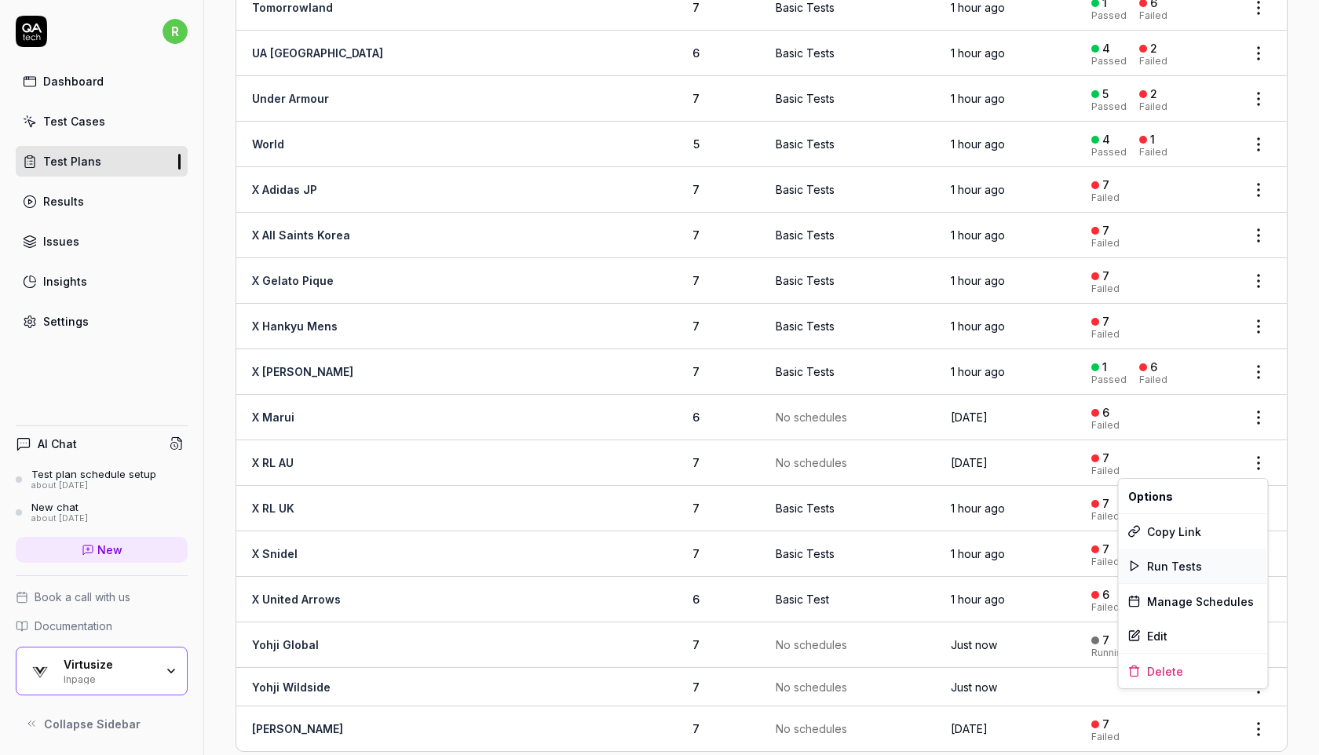
click at [1188, 563] on span "Run Tests" at bounding box center [1174, 566] width 55 height 16
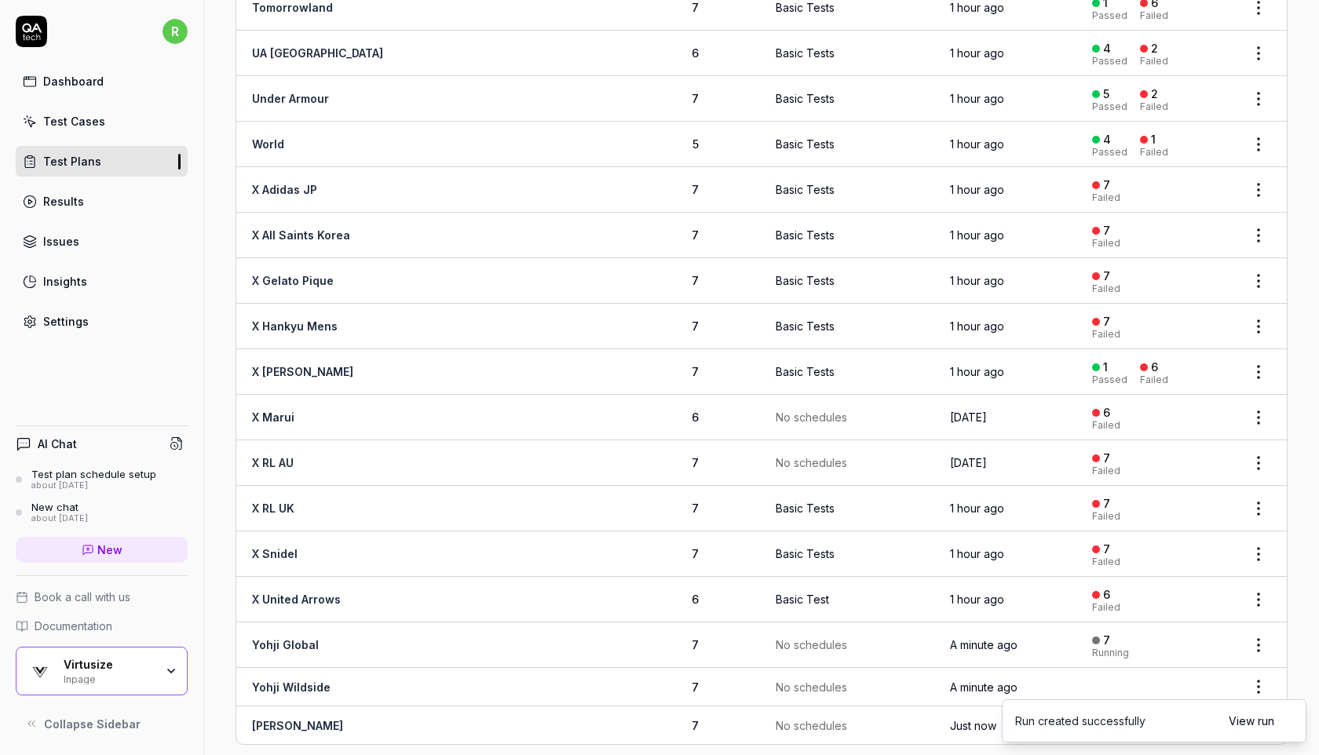
scroll to position [2585, 0]
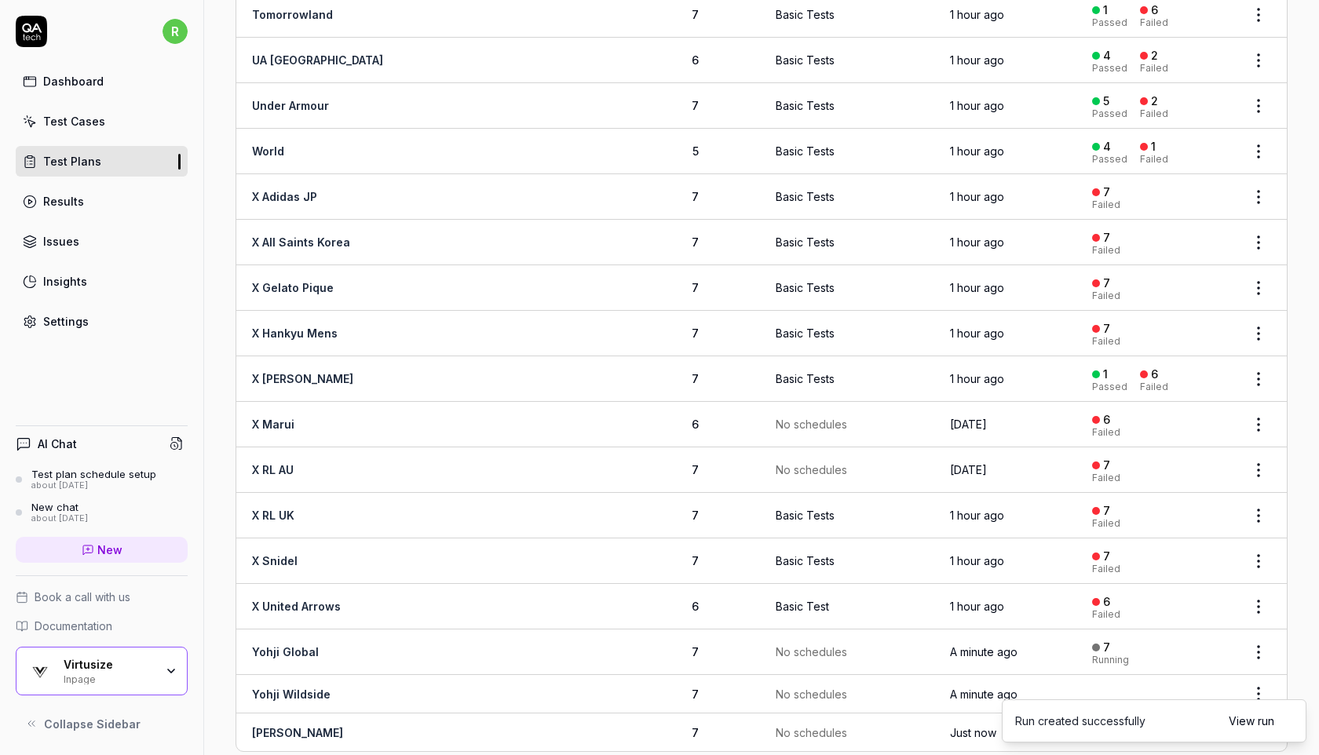
click at [68, 323] on div "Settings" at bounding box center [66, 321] width 46 height 16
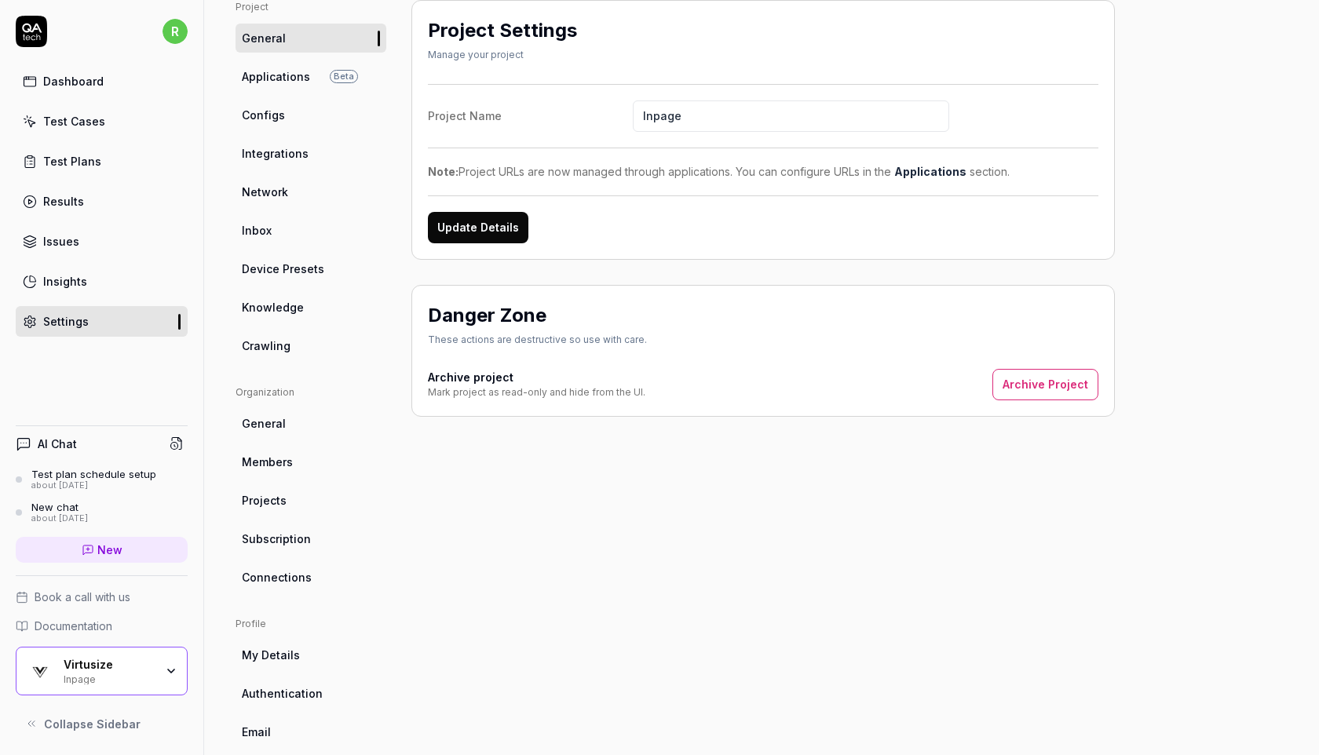
click at [299, 79] on span "Applications" at bounding box center [276, 76] width 68 height 16
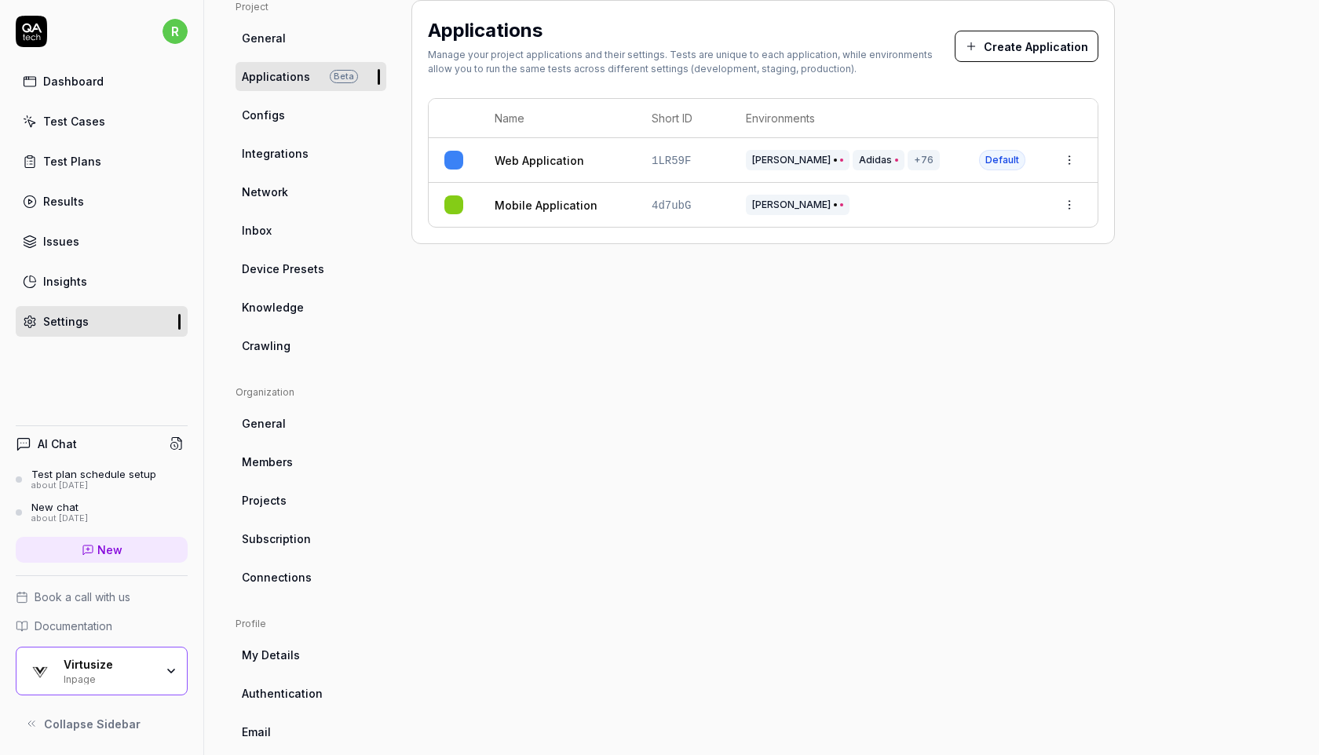
click at [1063, 155] on html "r Dashboard Test Cases Test Plans Results Issues Insights Settings AI Chat Test…" at bounding box center [659, 377] width 1319 height 755
click at [995, 266] on div "Edit" at bounding box center [998, 263] width 184 height 35
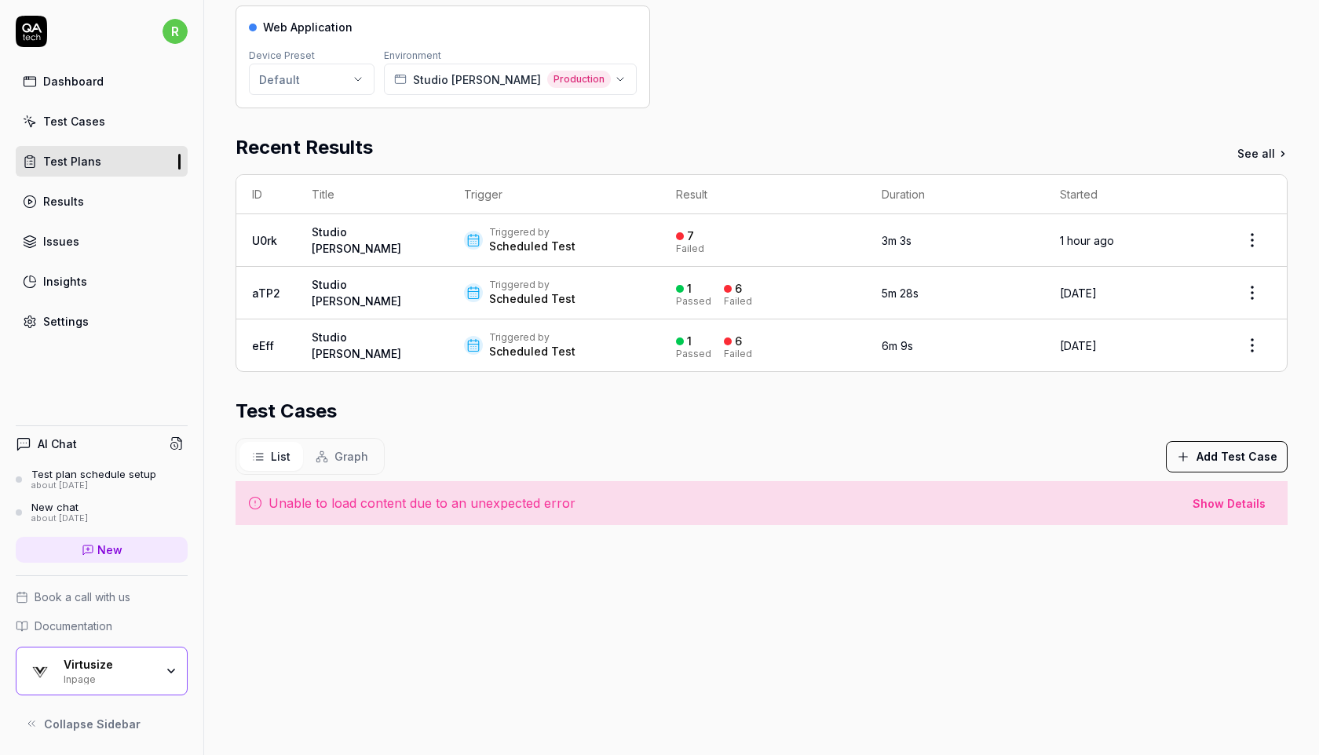
scroll to position [184, 0]
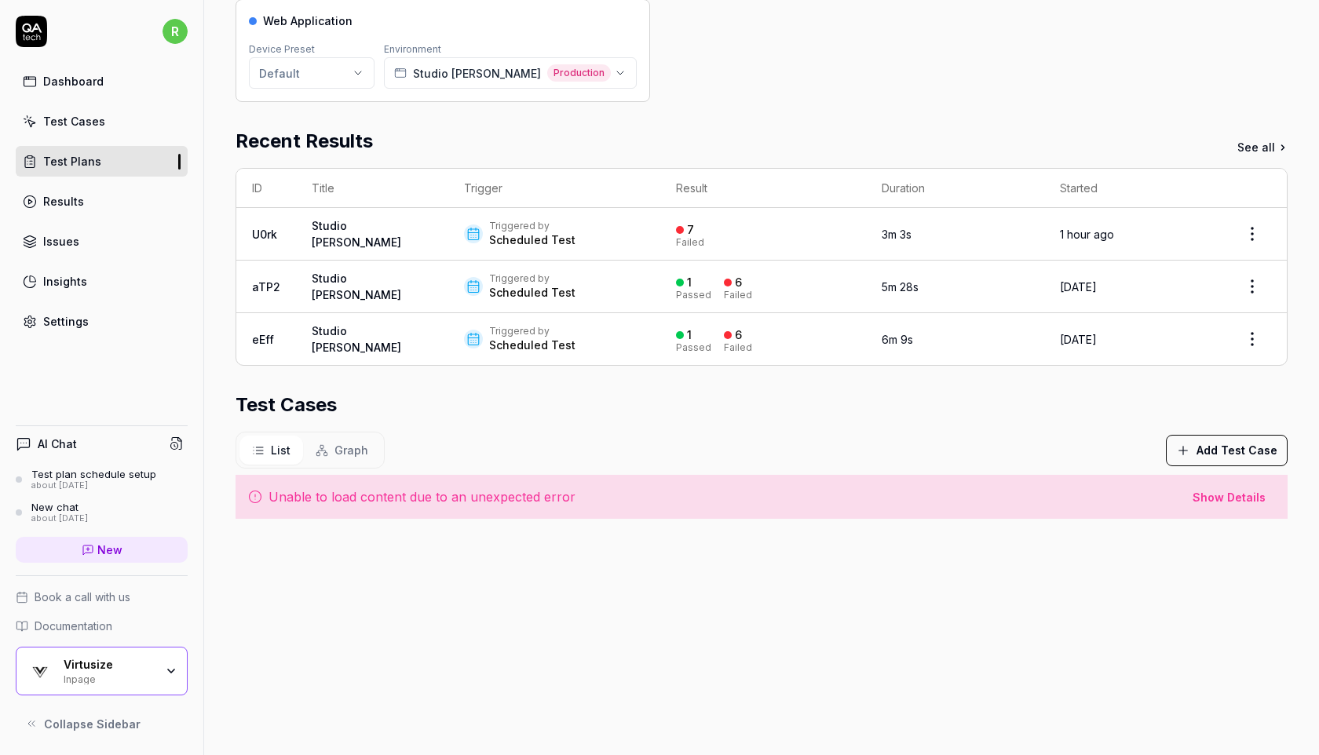
click at [1227, 489] on span "Show Details" at bounding box center [1229, 497] width 73 height 16
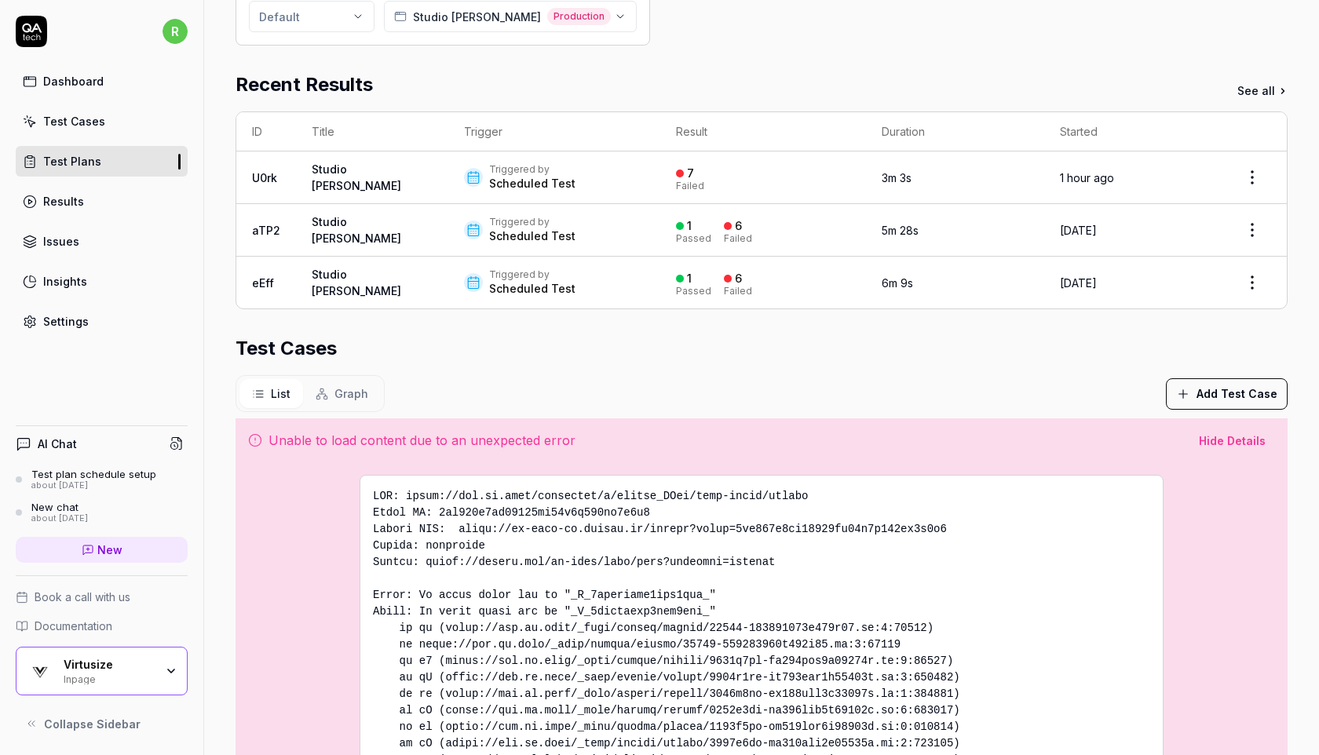
scroll to position [369, 0]
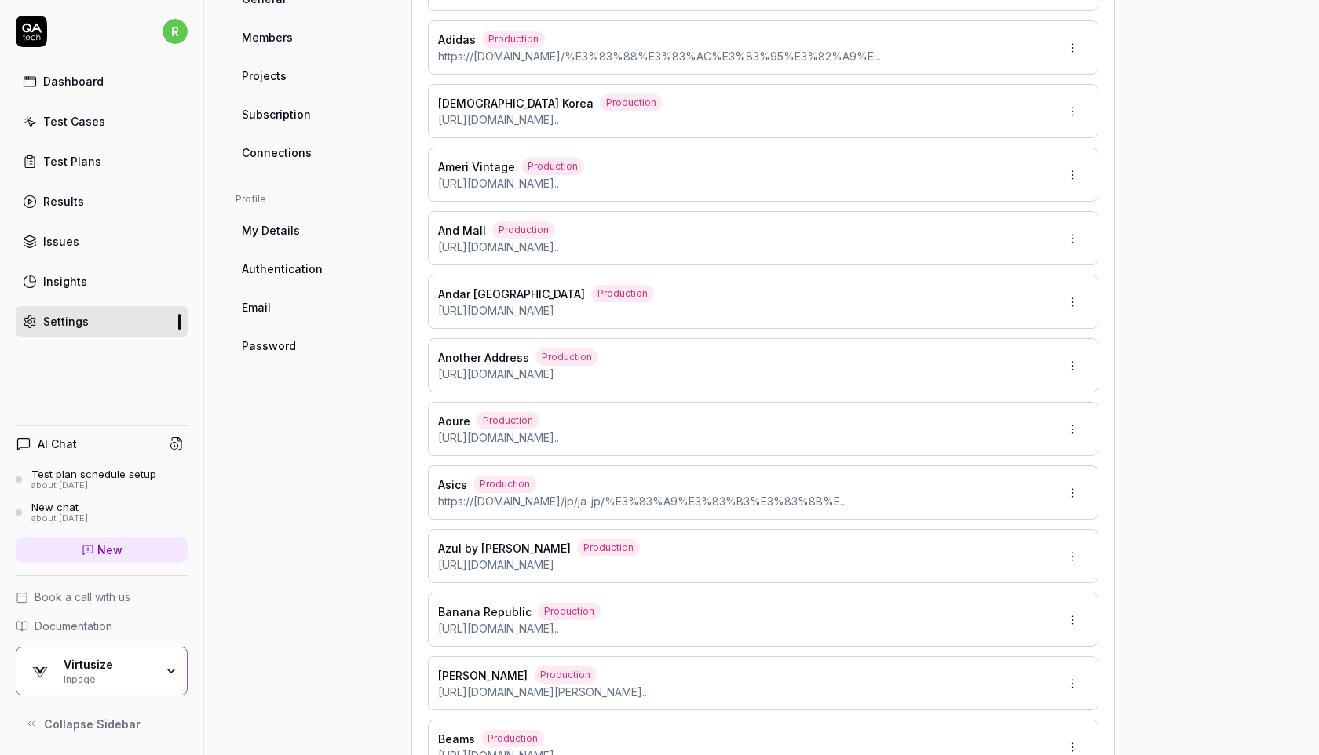
type input "*******"
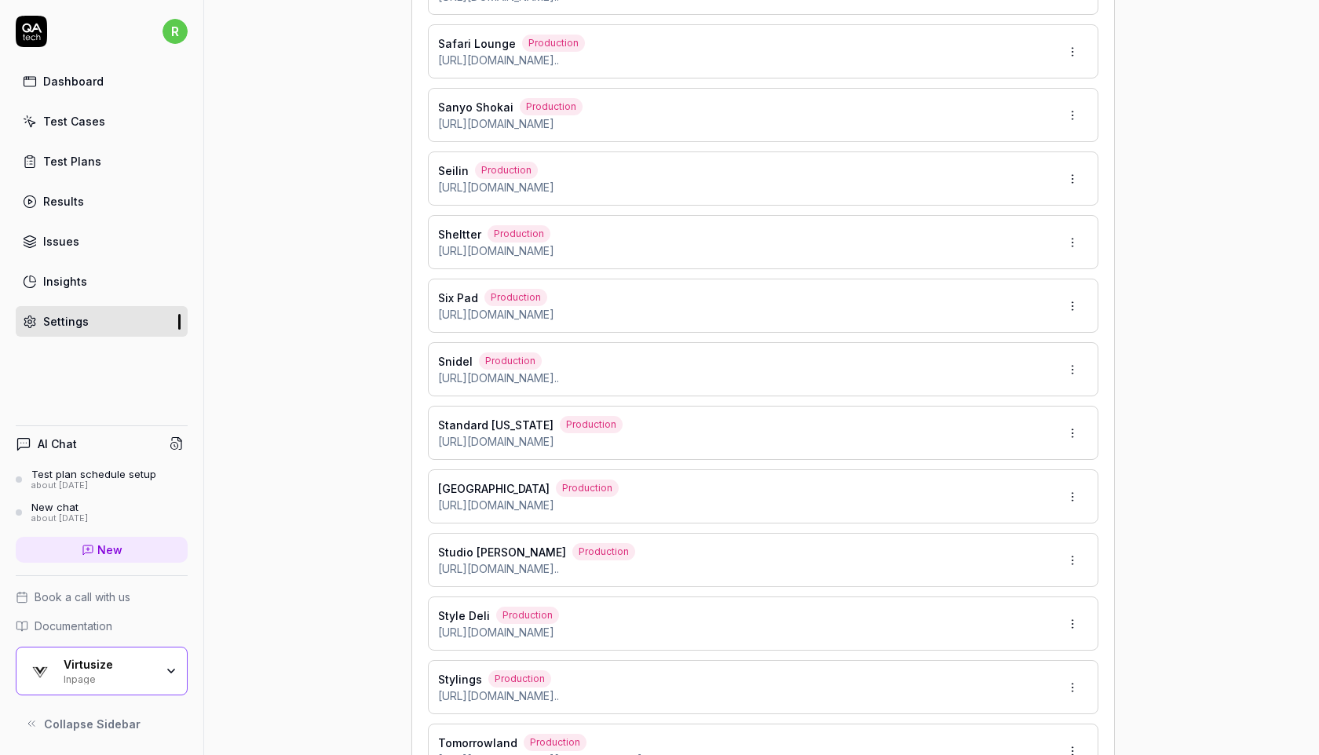
scroll to position [4252, 0]
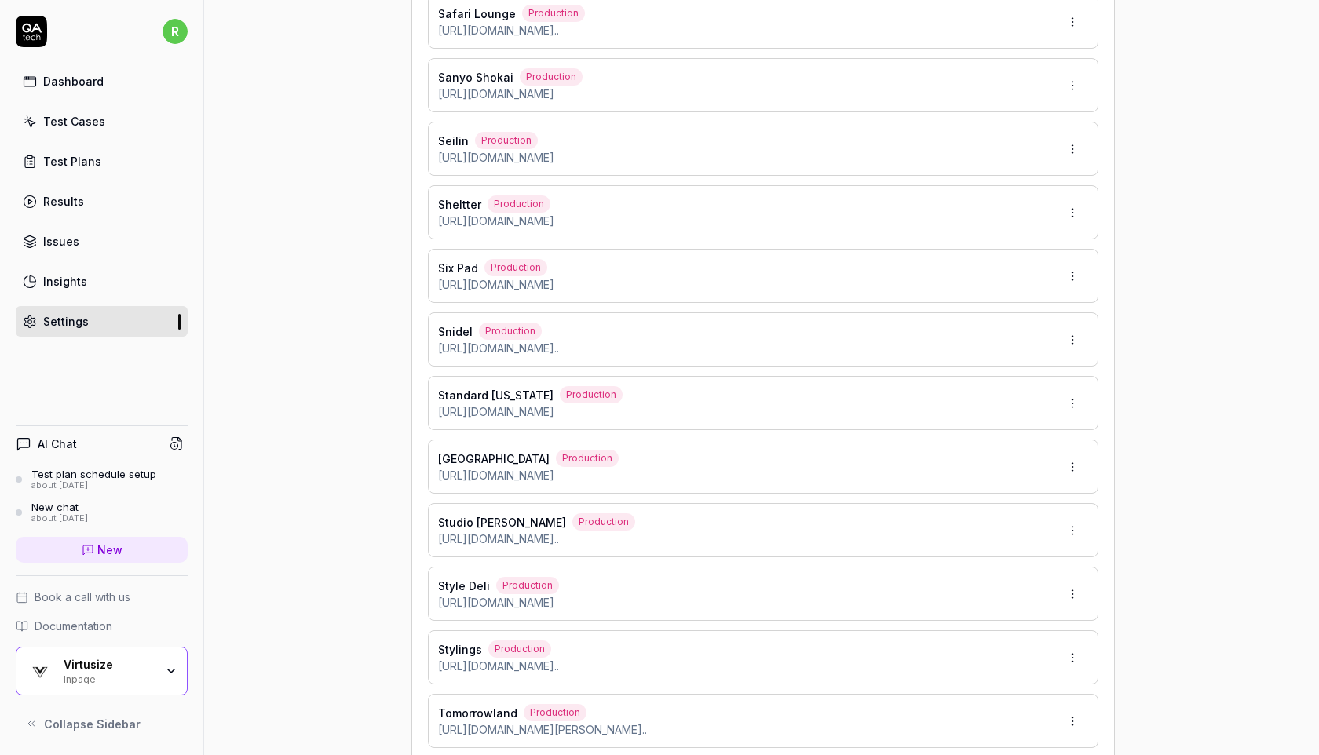
click at [1068, 533] on html "r Dashboard Test Cases Test Plans Results Issues Insights Settings AI Chat Test…" at bounding box center [659, 377] width 1319 height 755
click at [994, 599] on span "Edit" at bounding box center [999, 602] width 20 height 16
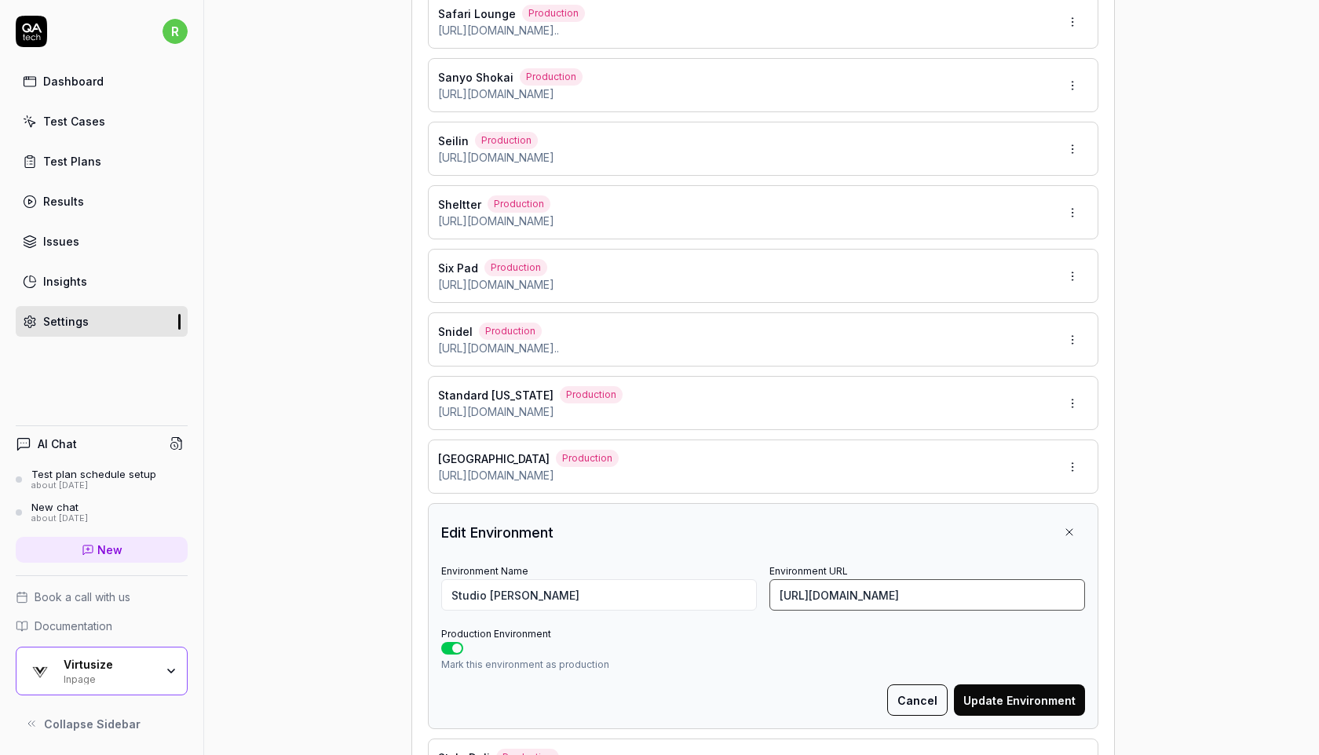
click at [1002, 589] on input "[URL][DOMAIN_NAME]" at bounding box center [927, 594] width 316 height 31
paste input "aru-in-black?variant=46567854637277"
type input "[URL][DOMAIN_NAME]"
click at [1013, 703] on button "Update Environment" at bounding box center [1019, 700] width 131 height 31
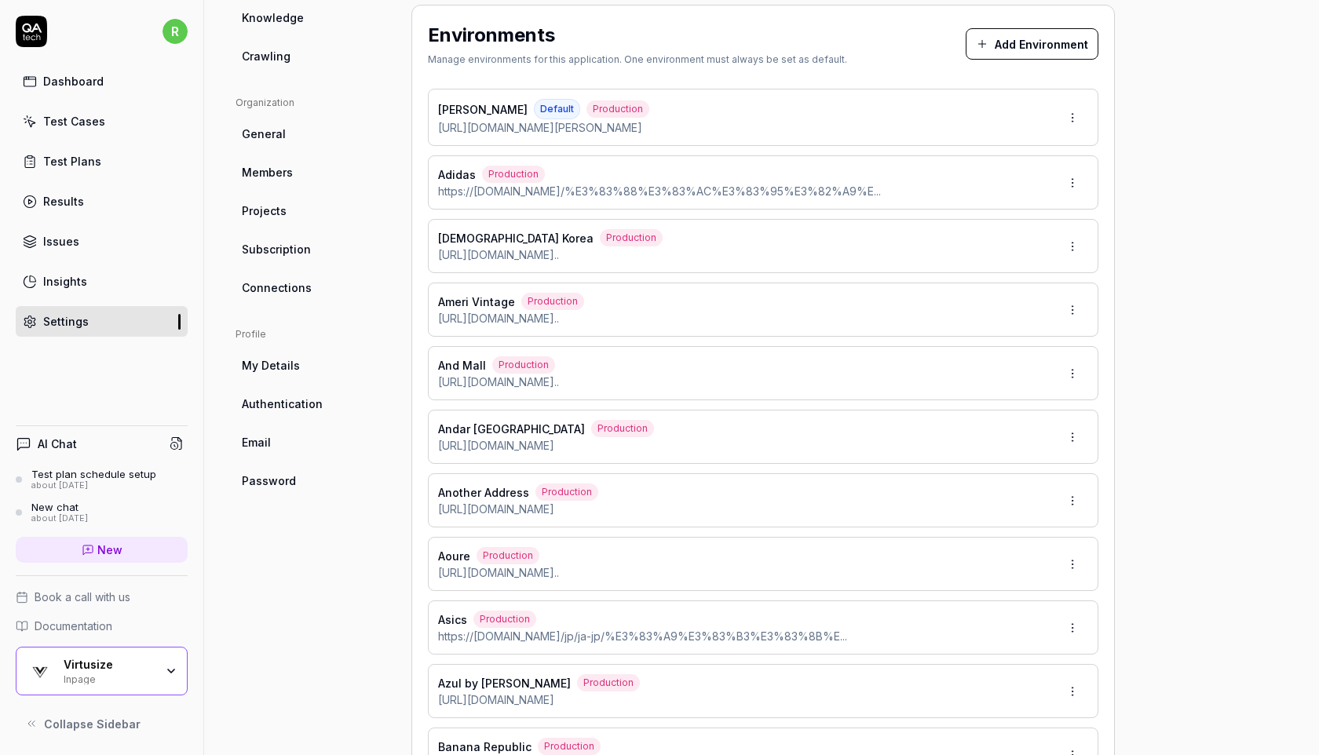
scroll to position [407, 0]
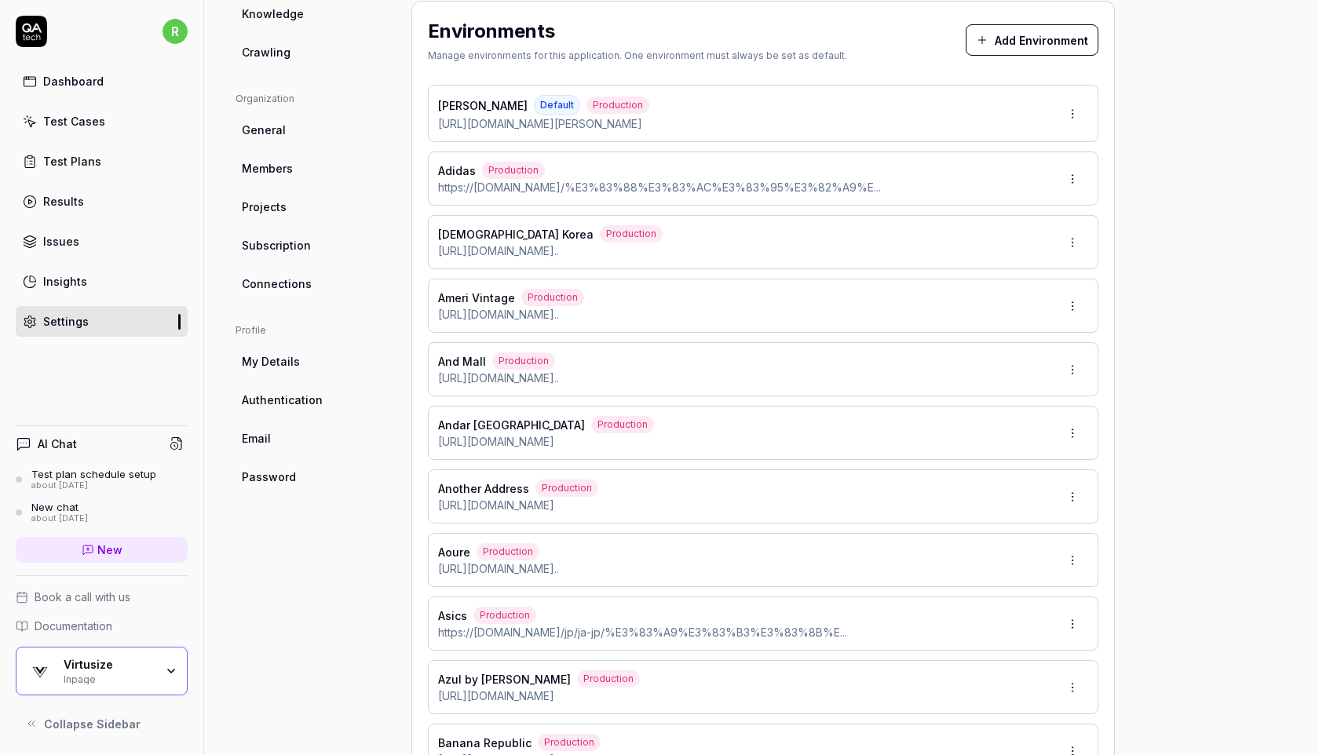
click at [863, 49] on div "Environments Manage environments for this application. One environment must alw…" at bounding box center [763, 43] width 670 height 52
type input "*******"
